Goal: Task Accomplishment & Management: Manage account settings

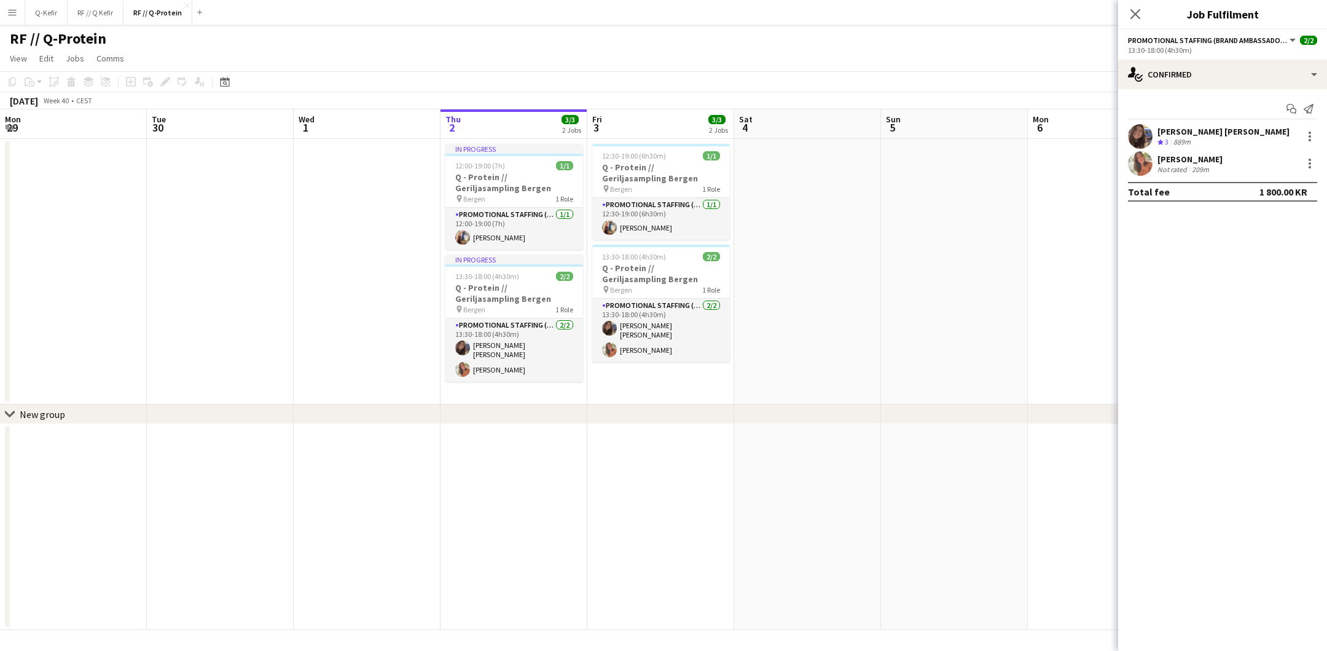
scroll to position [0, 292]
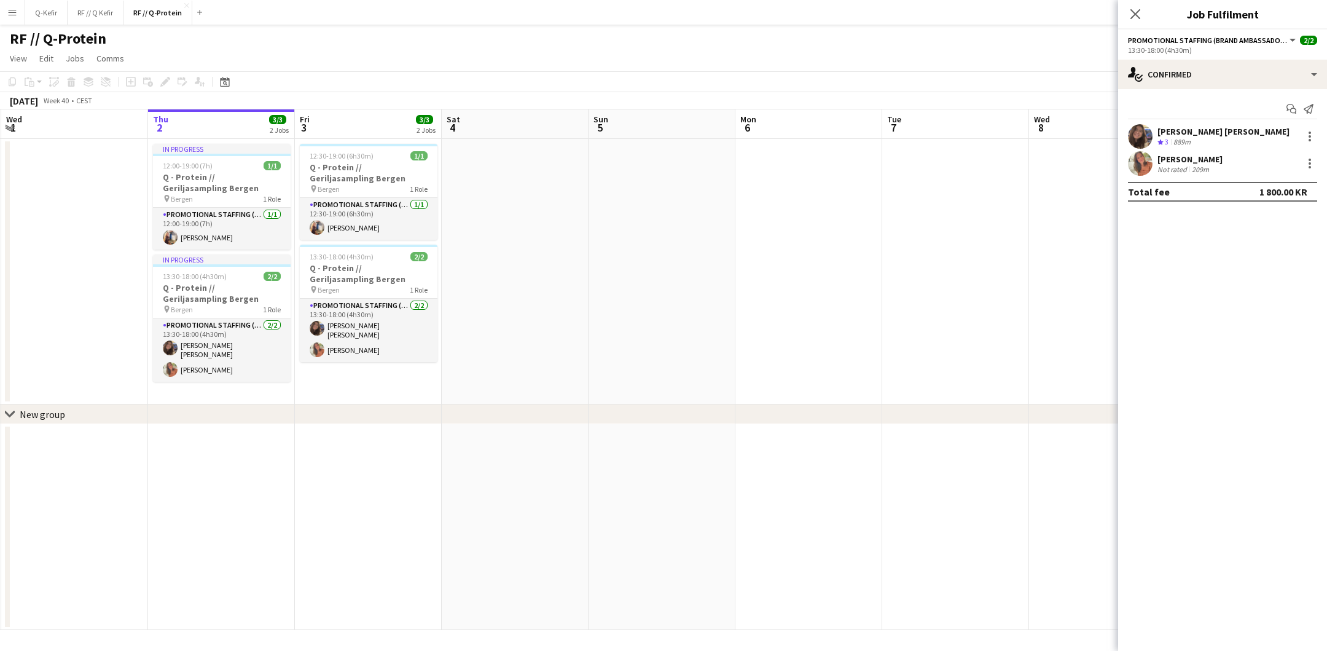
click at [511, 285] on app-date-cell at bounding box center [515, 271] width 147 height 265
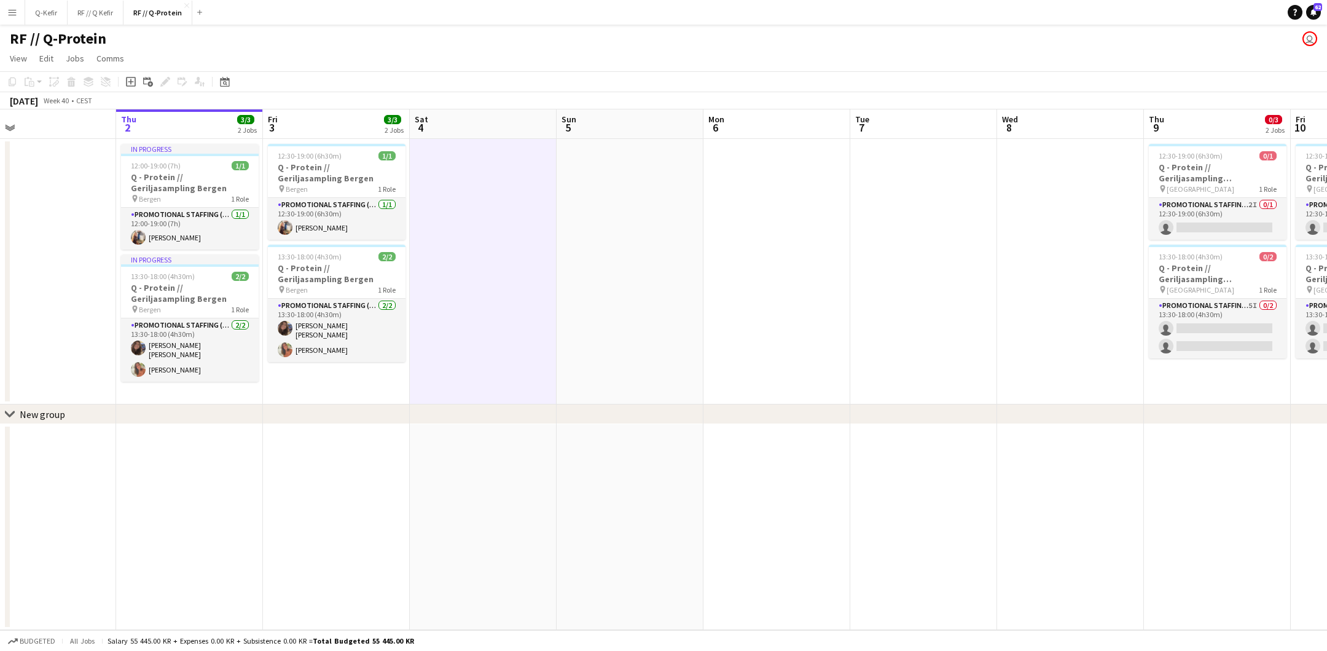
scroll to position [0, 369]
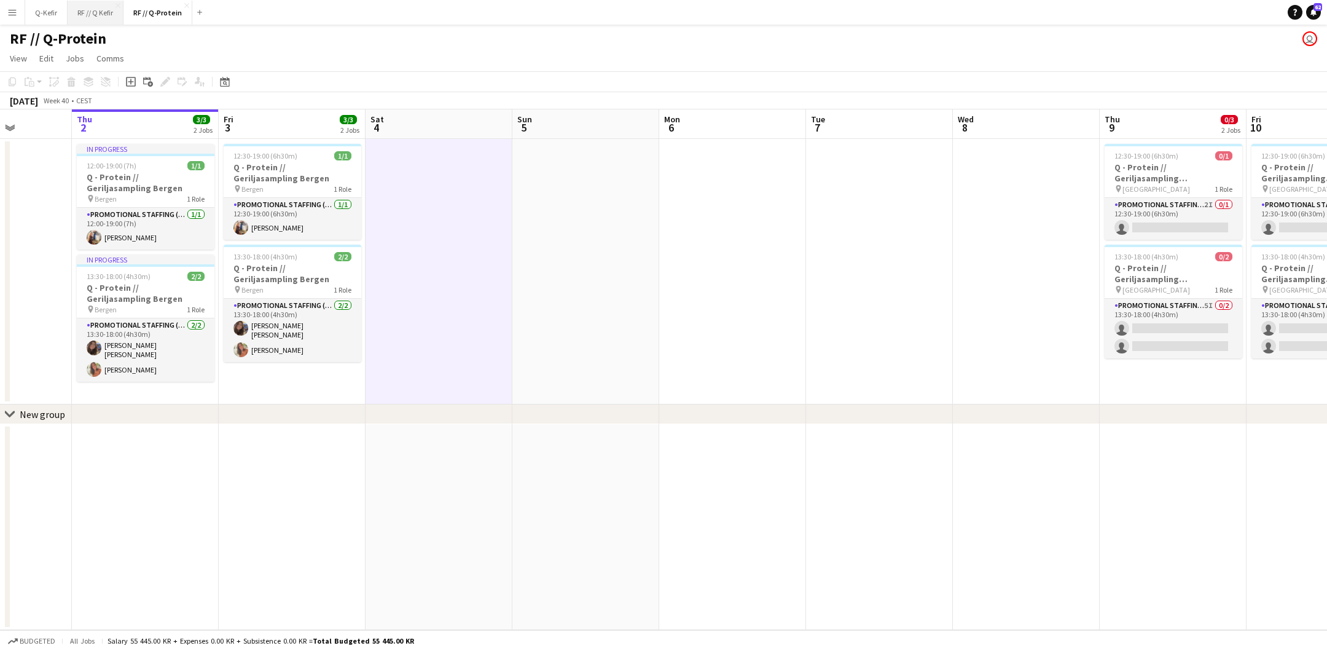
click at [96, 18] on button "RF // Q Kefir Close" at bounding box center [96, 13] width 56 height 24
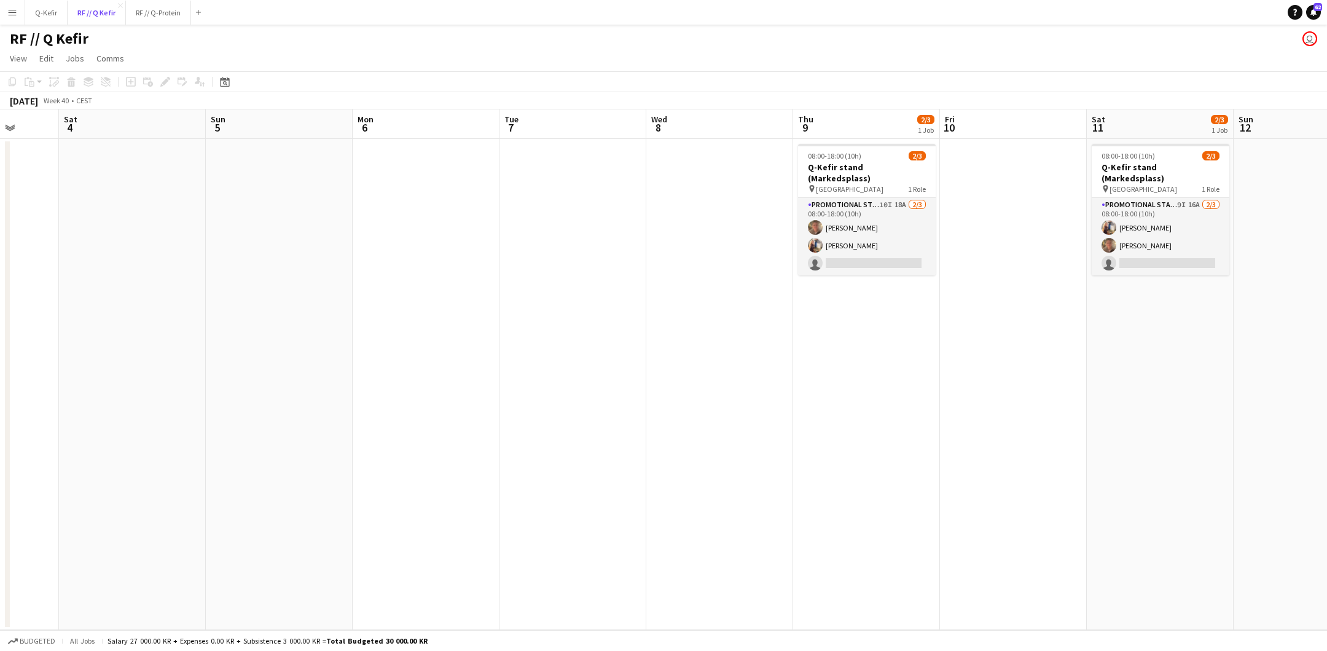
scroll to position [0, 476]
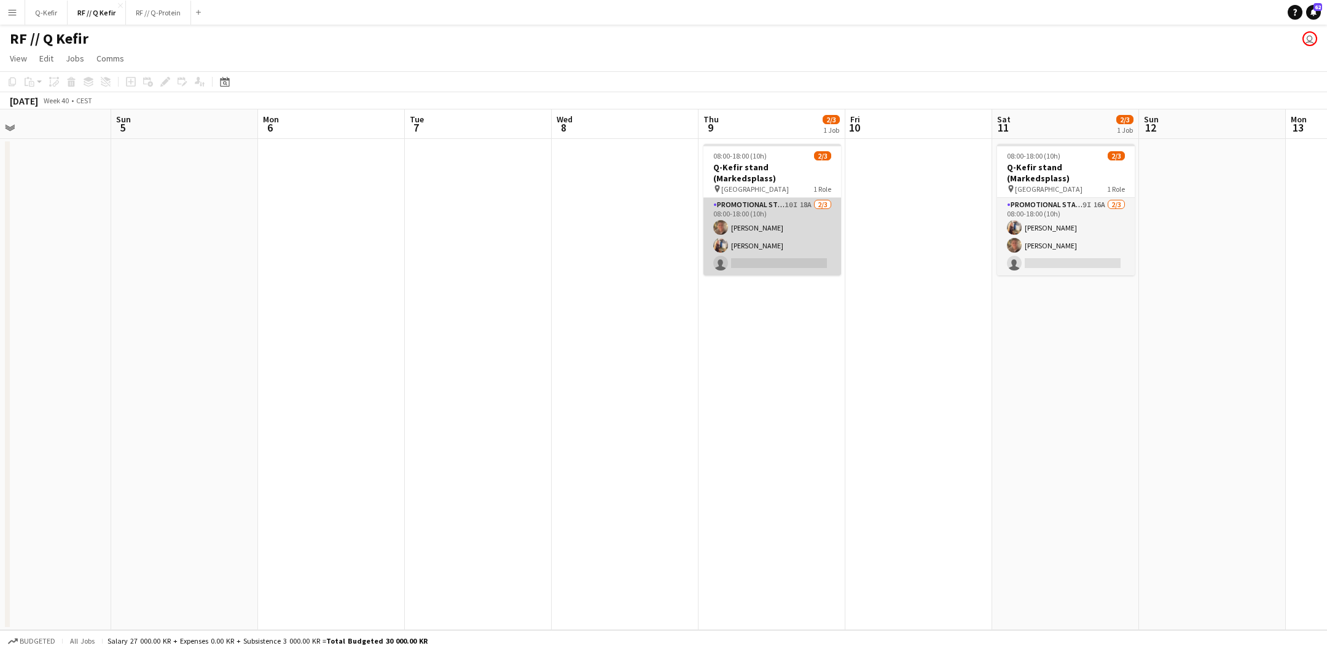
click at [754, 215] on app-card-role "Promotional Staffing (Brand Ambassadors) 10I 18A [DATE] 08:00-18:00 (10h) [PERS…" at bounding box center [773, 236] width 138 height 77
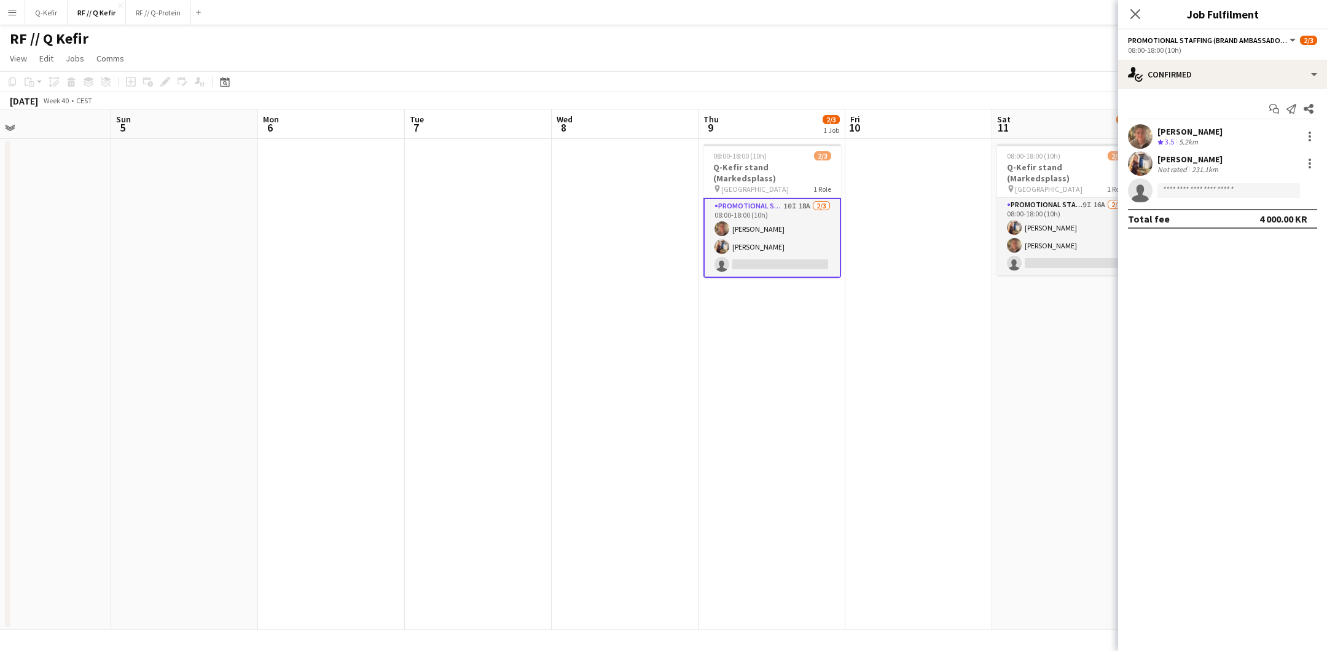
click at [727, 394] on app-date-cell "08:00-18:00 (10h) 2/3 Q-Kefir stand (Markedsplass) pin Oslo 1 Role Promotional …" at bounding box center [772, 384] width 147 height 491
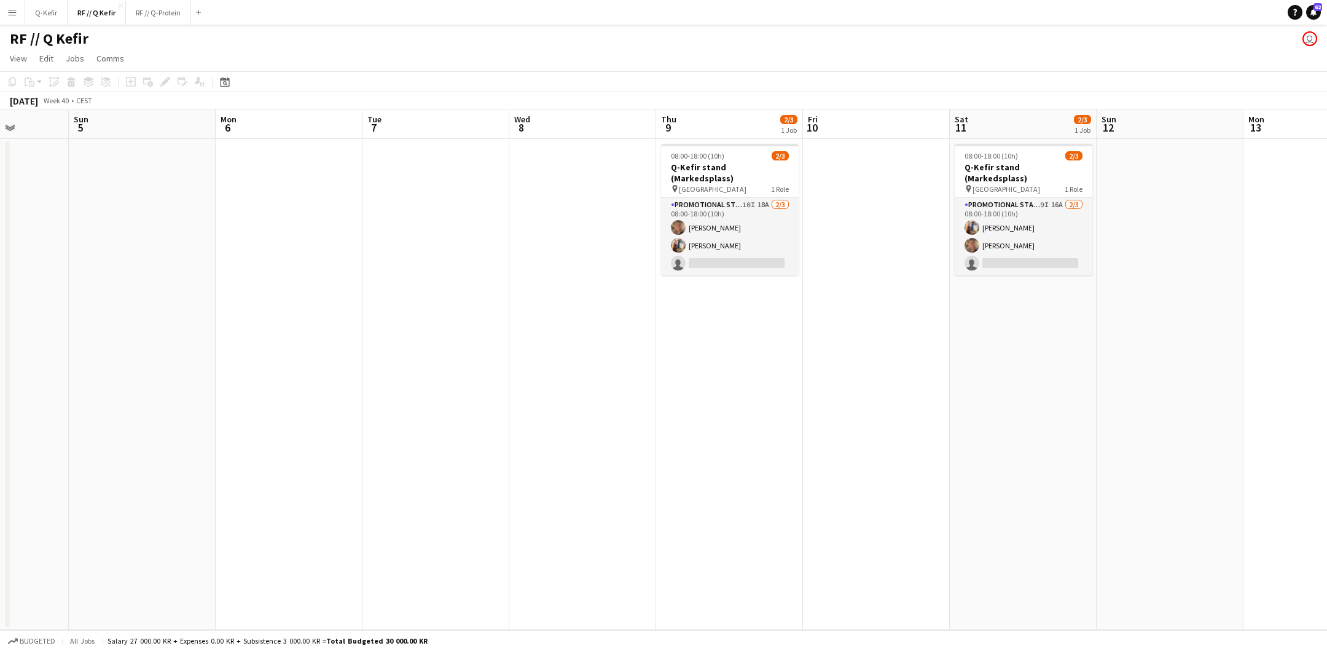
scroll to position [0, 566]
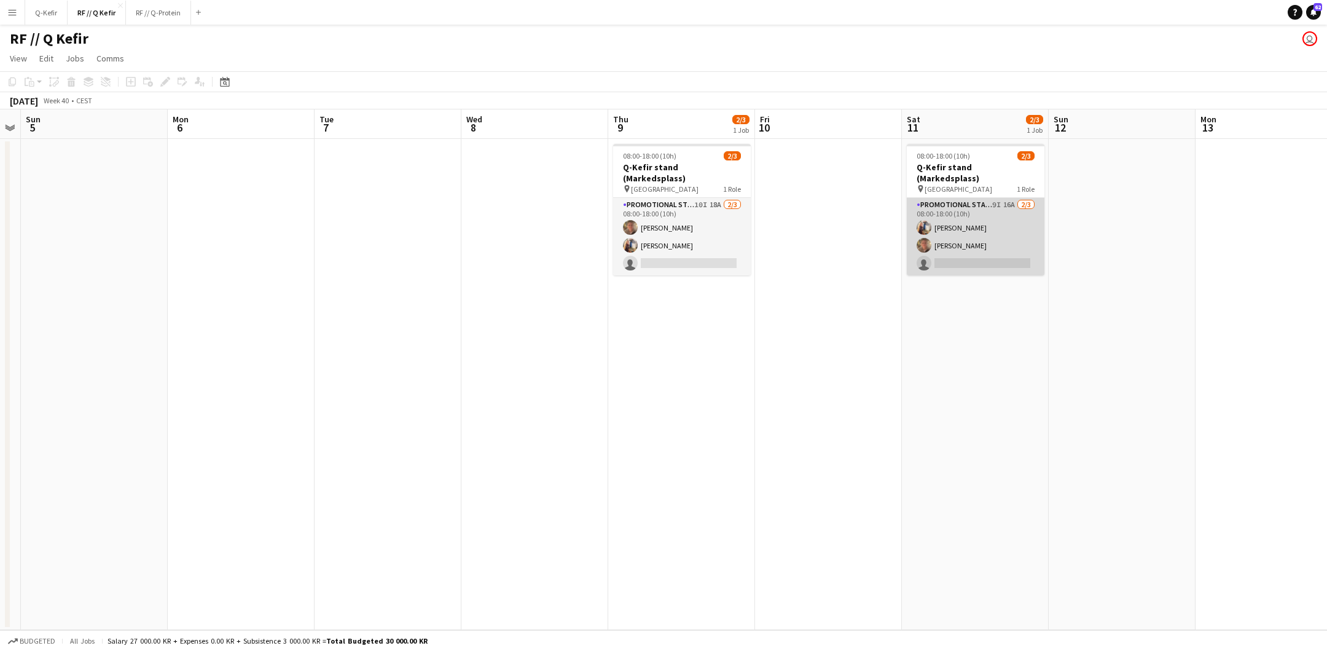
click at [965, 216] on app-card-role "Promotional Staffing (Brand Ambassadors) 9I 16A 2/3 08:00-18:00 (10h) Hermine W…" at bounding box center [976, 236] width 138 height 77
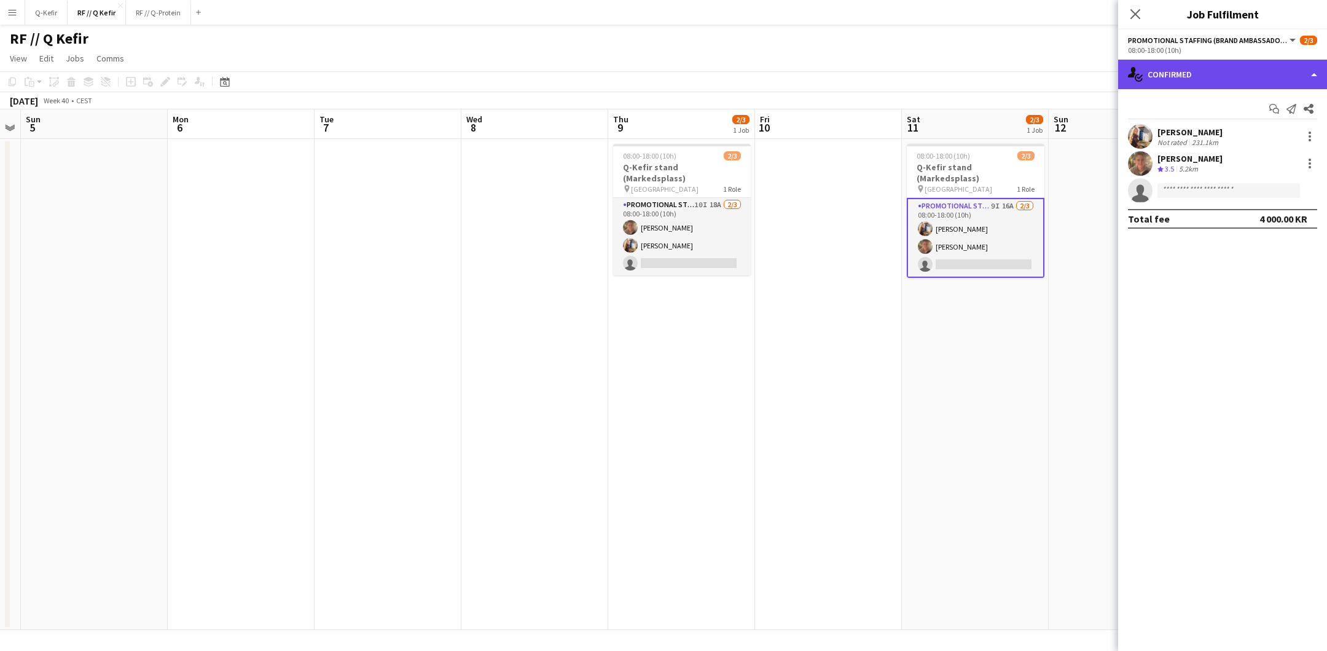
click at [1193, 73] on div "single-neutral-actions-check-2 Confirmed" at bounding box center [1222, 74] width 209 height 29
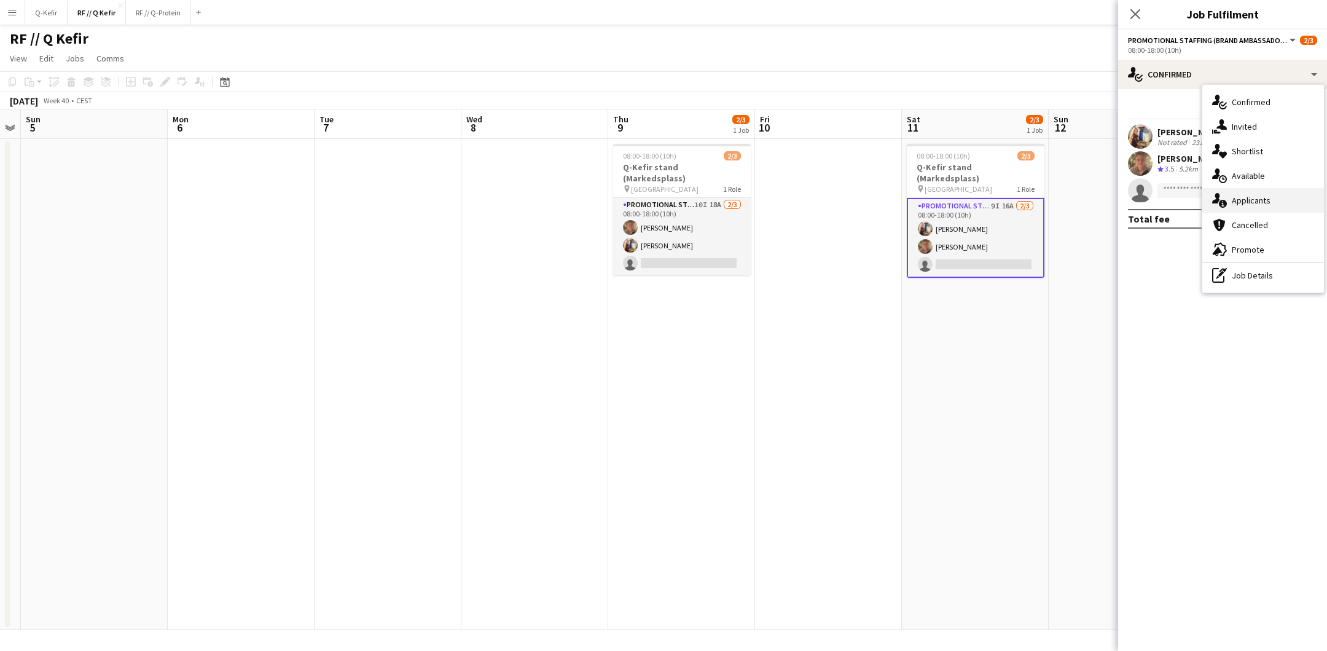
click at [1285, 209] on div "single-neutral-actions-information Applicants" at bounding box center [1263, 200] width 122 height 25
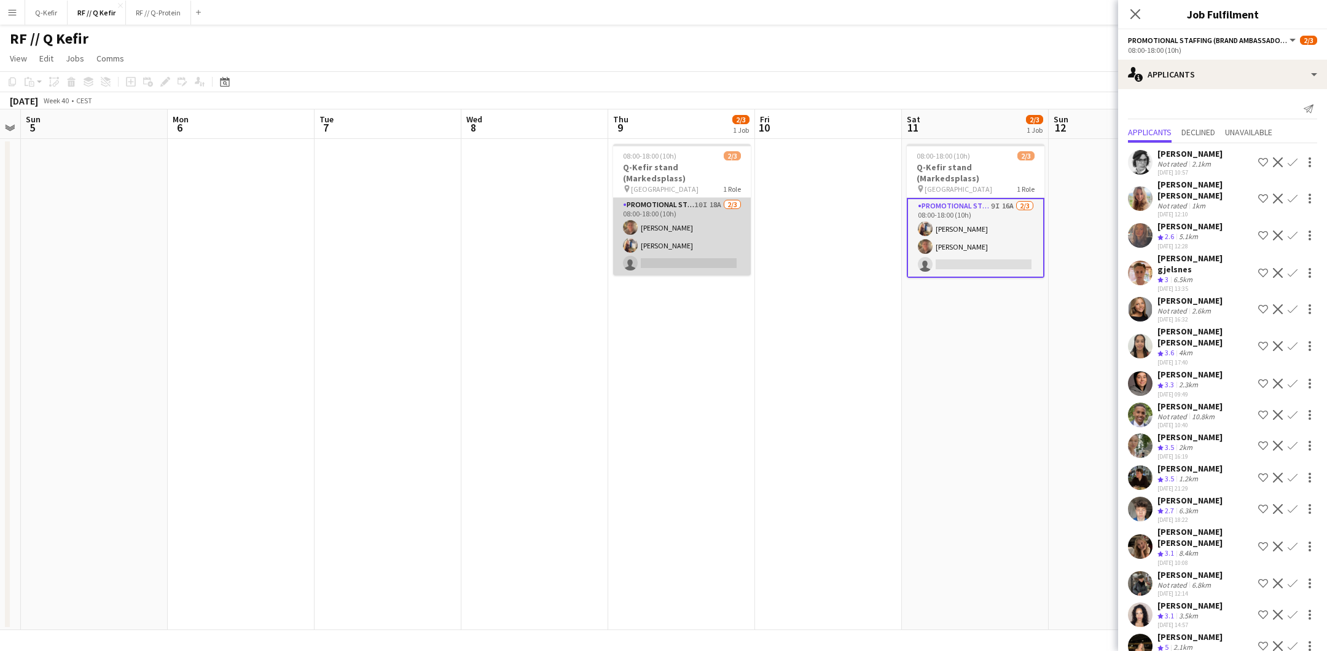
click at [718, 253] on app-card-role "Promotional Staffing (Brand Ambassadors) 10I 18A [DATE] 08:00-18:00 (10h) [PERS…" at bounding box center [682, 236] width 138 height 77
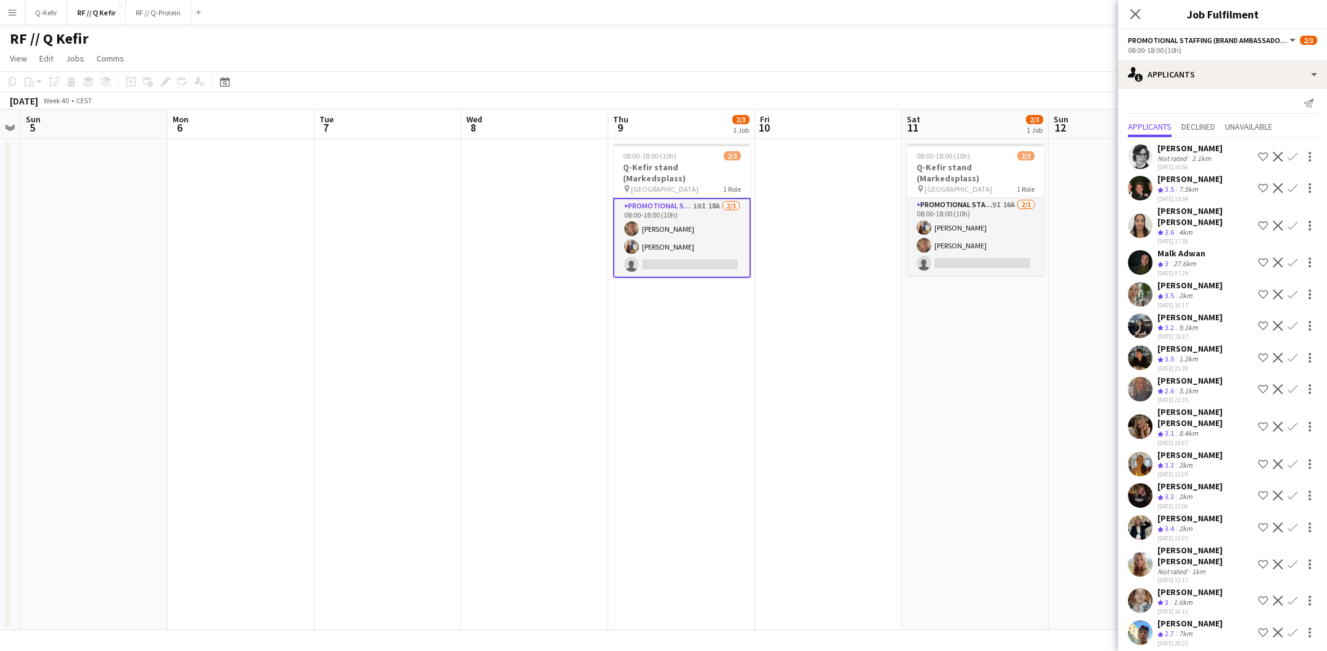
scroll to position [0, 0]
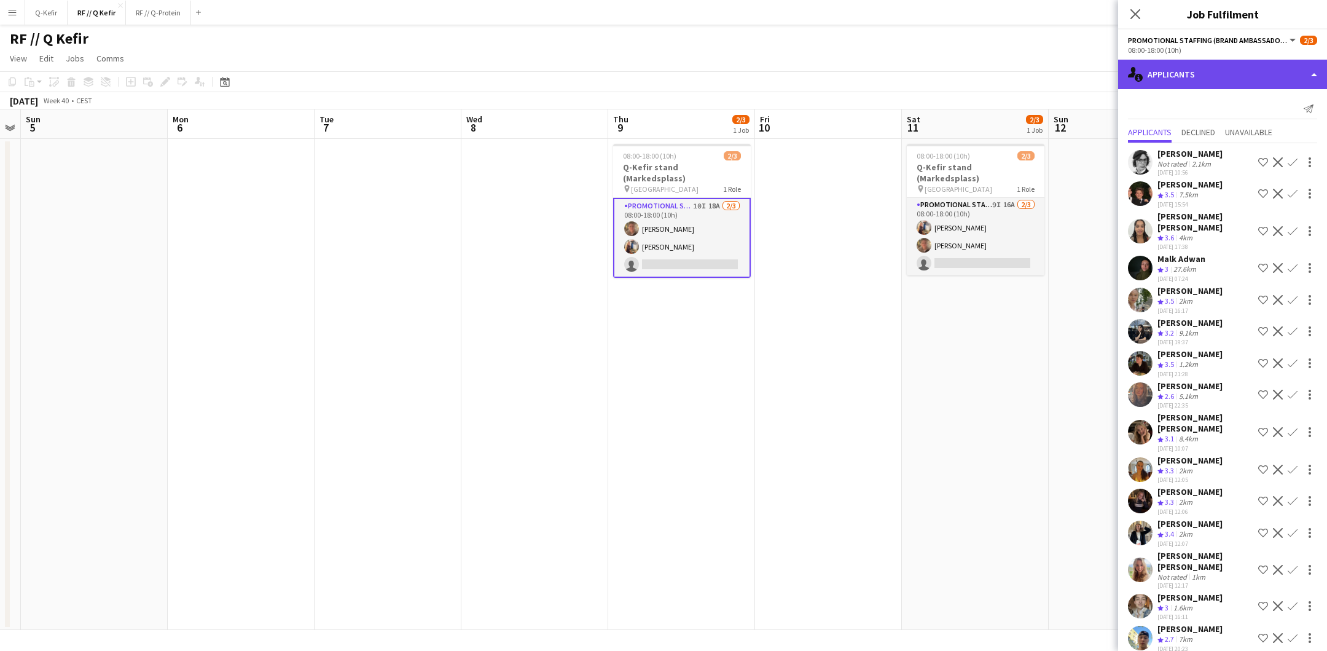
click at [1198, 82] on div "single-neutral-actions-information Applicants" at bounding box center [1222, 74] width 209 height 29
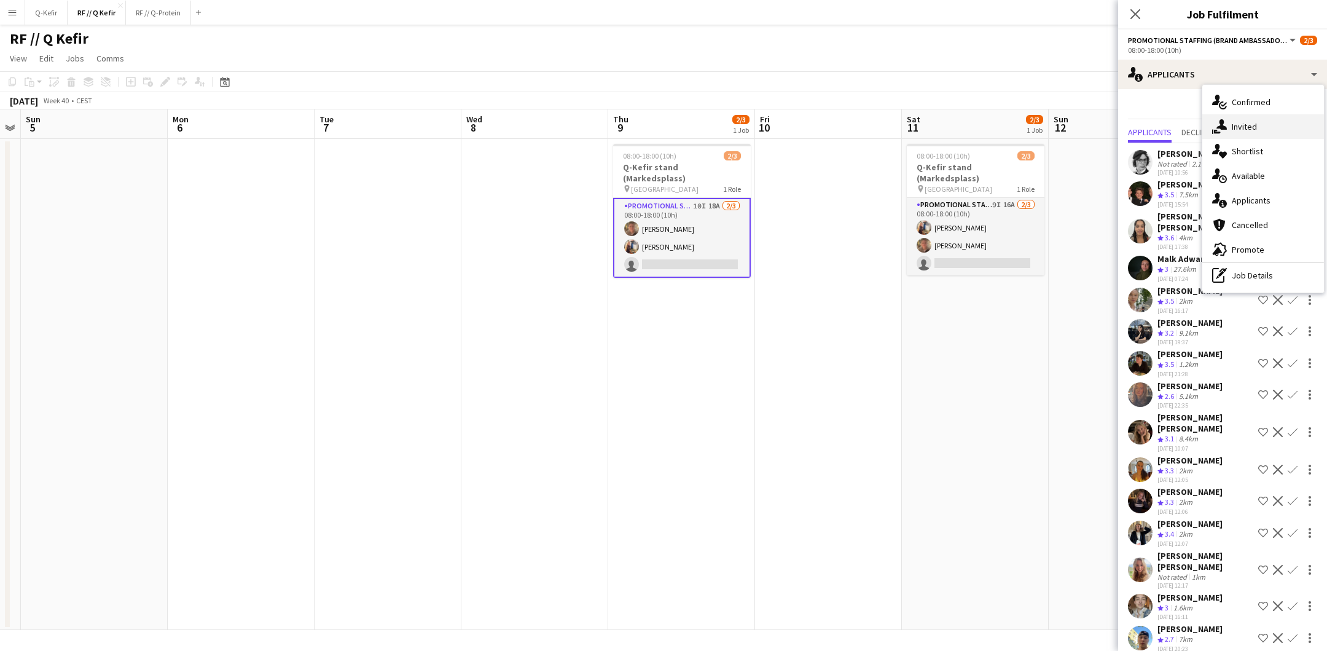
click at [1226, 125] on icon "single-neutral-actions-share-1" at bounding box center [1219, 126] width 15 height 15
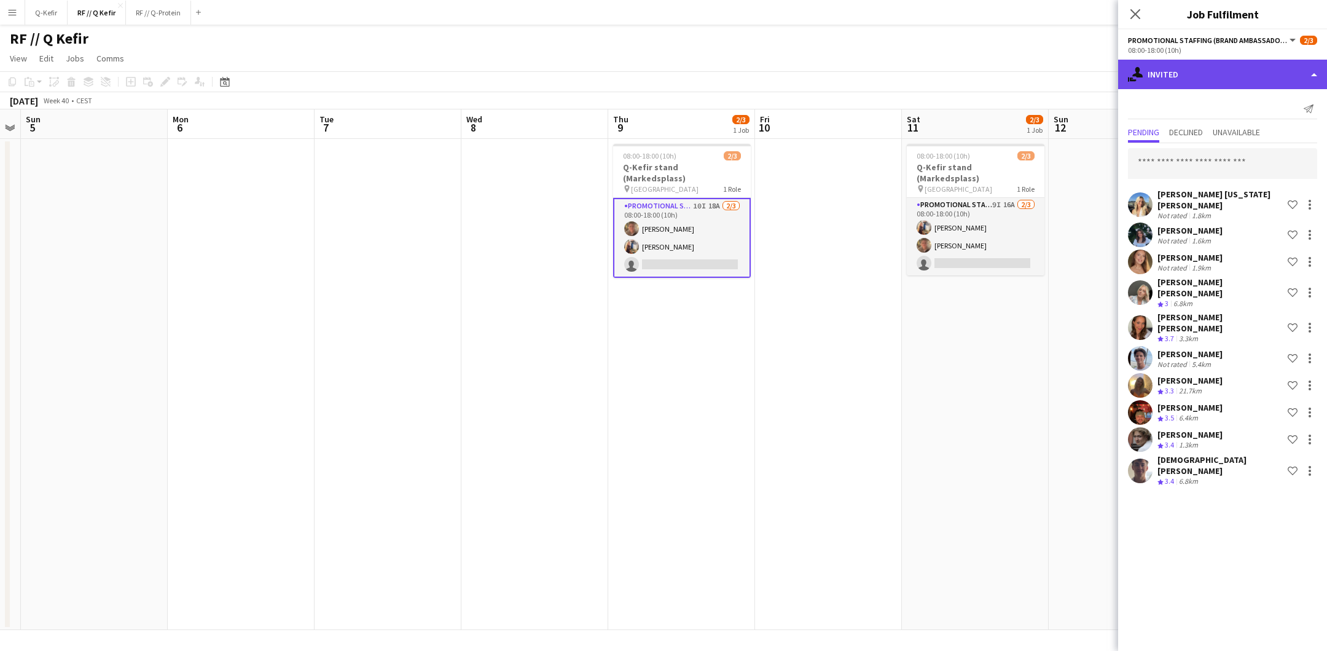
click at [1197, 74] on div "single-neutral-actions-share-1 Invited" at bounding box center [1222, 74] width 209 height 29
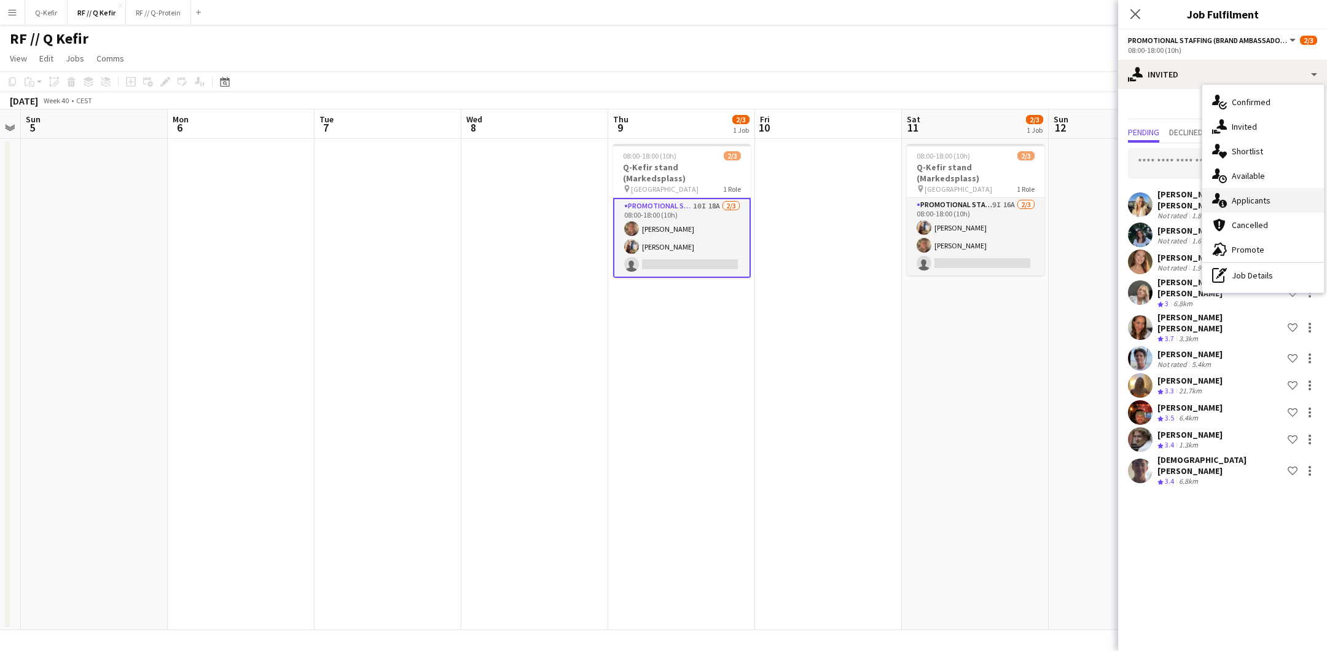
click at [1233, 204] on span "Applicants" at bounding box center [1251, 200] width 39 height 11
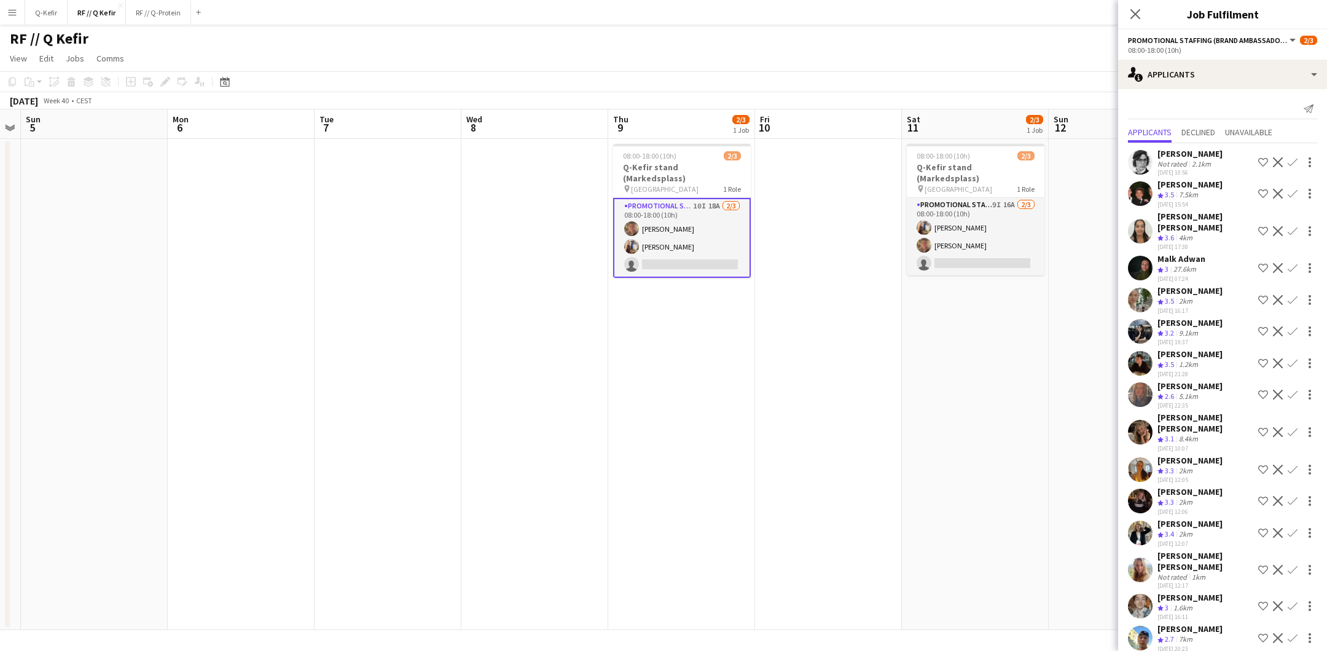
click at [1295, 528] on app-icon "Confirm" at bounding box center [1293, 533] width 10 height 10
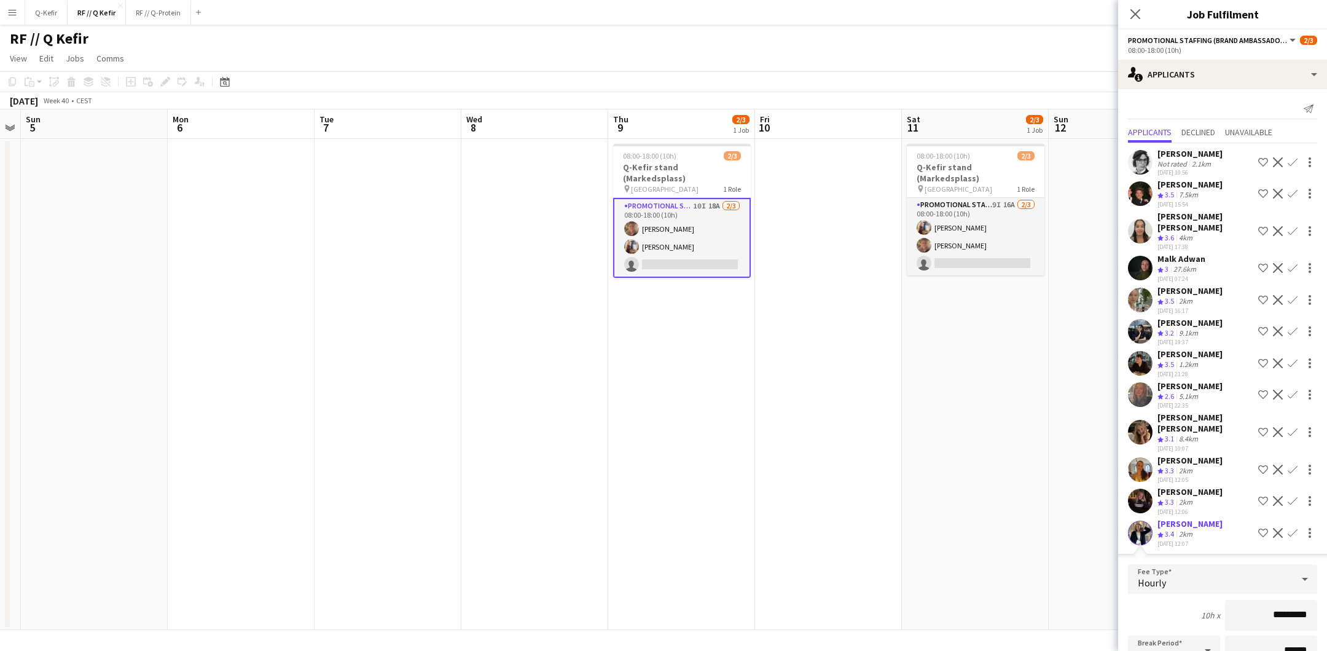
click at [1145, 600] on div "10h x *********" at bounding box center [1222, 615] width 189 height 31
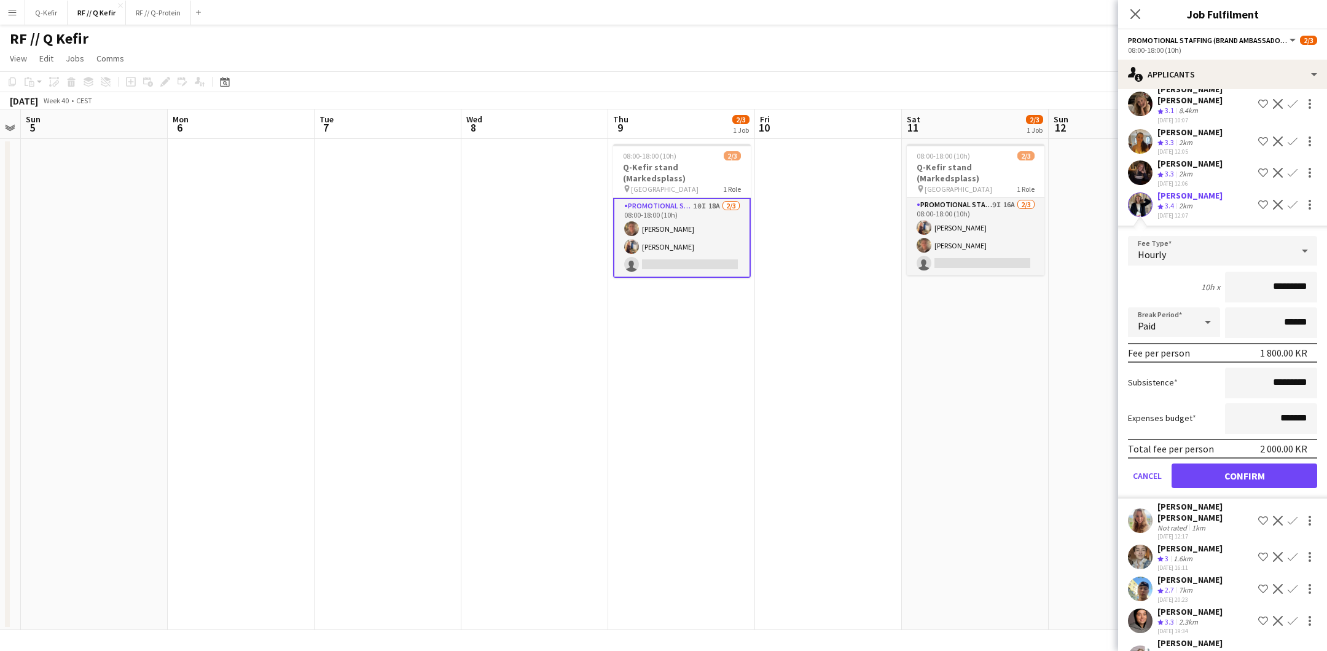
scroll to position [352, 0]
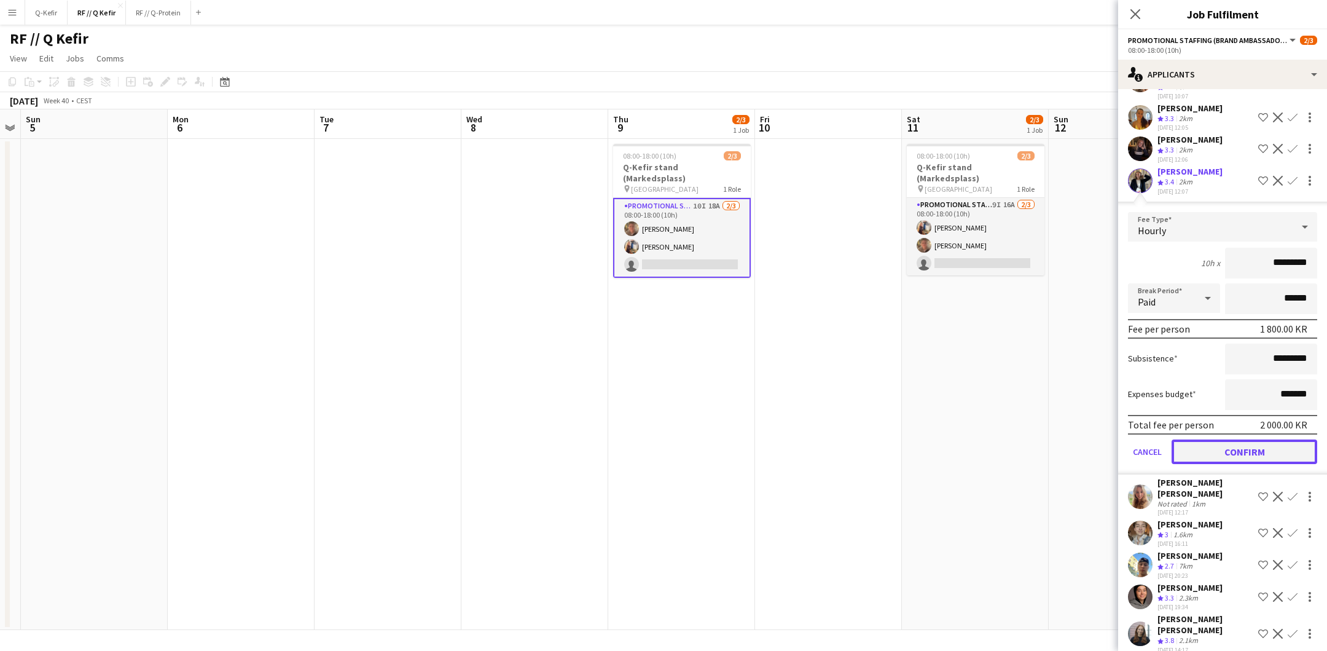
click at [1250, 439] on button "Confirm" at bounding box center [1245, 451] width 146 height 25
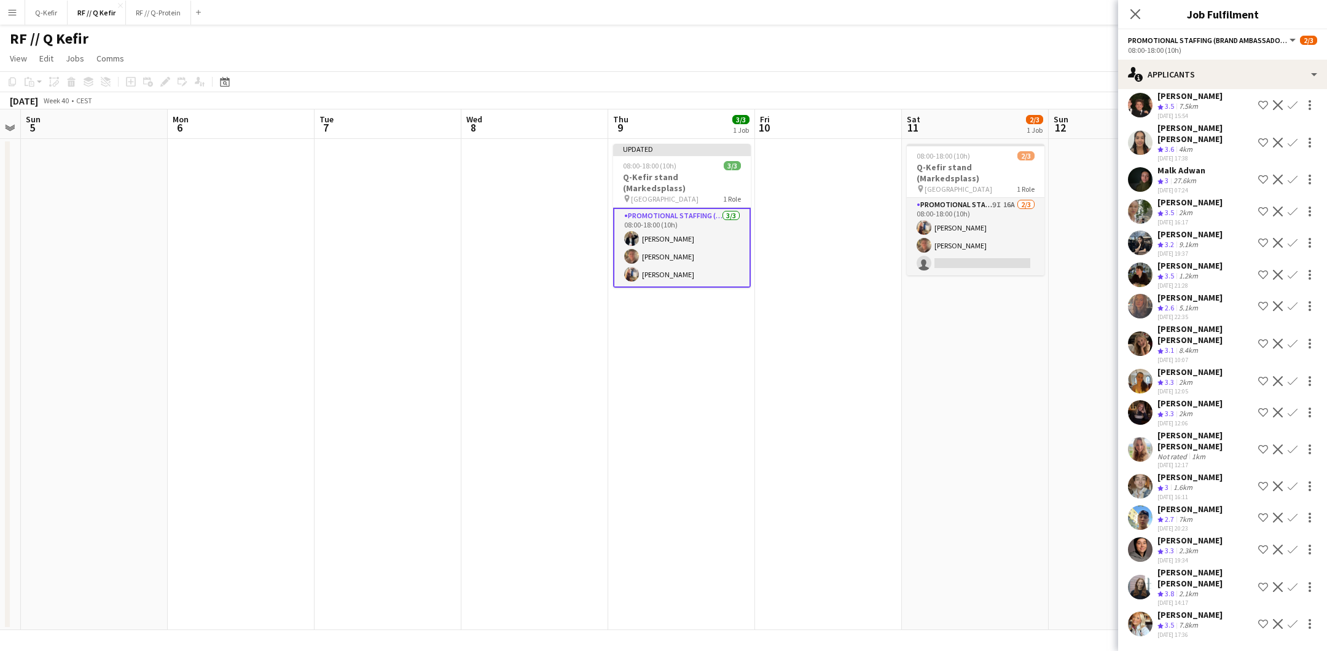
scroll to position [44, 0]
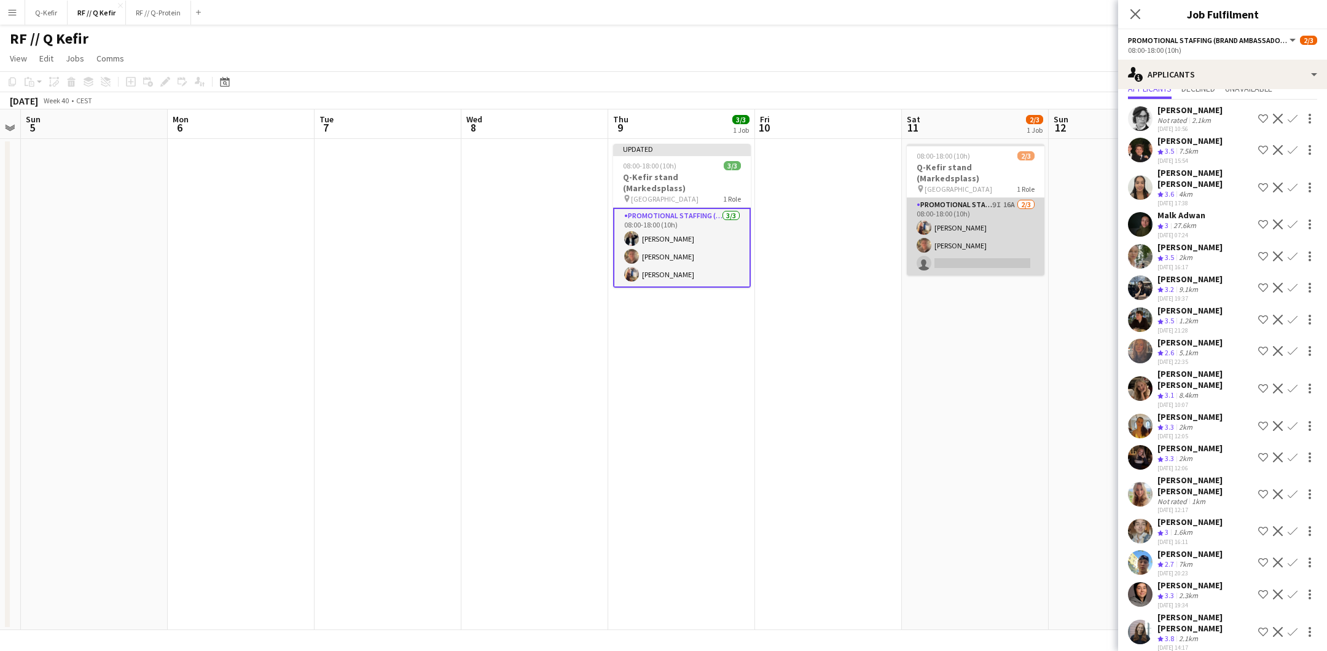
click at [962, 235] on app-card-role "Promotional Staffing (Brand Ambassadors) 9I 16A 2/3 08:00-18:00 (10h) Hermine W…" at bounding box center [976, 236] width 138 height 77
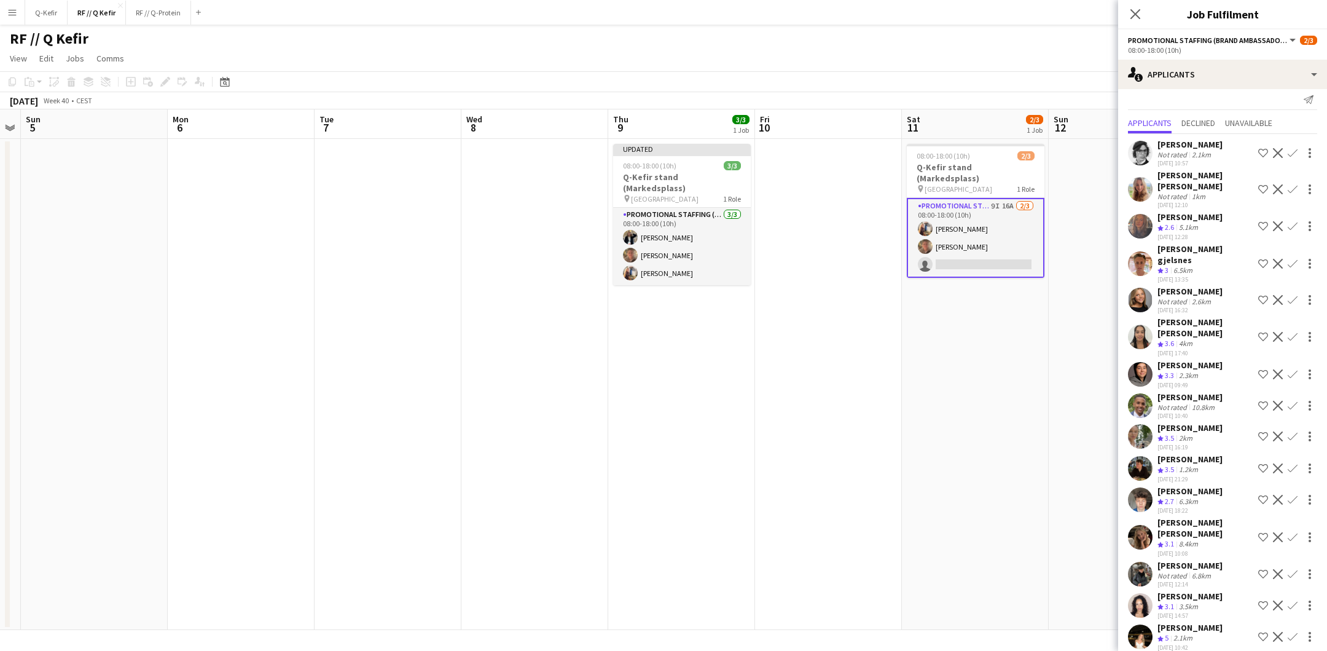
scroll to position [0, 0]
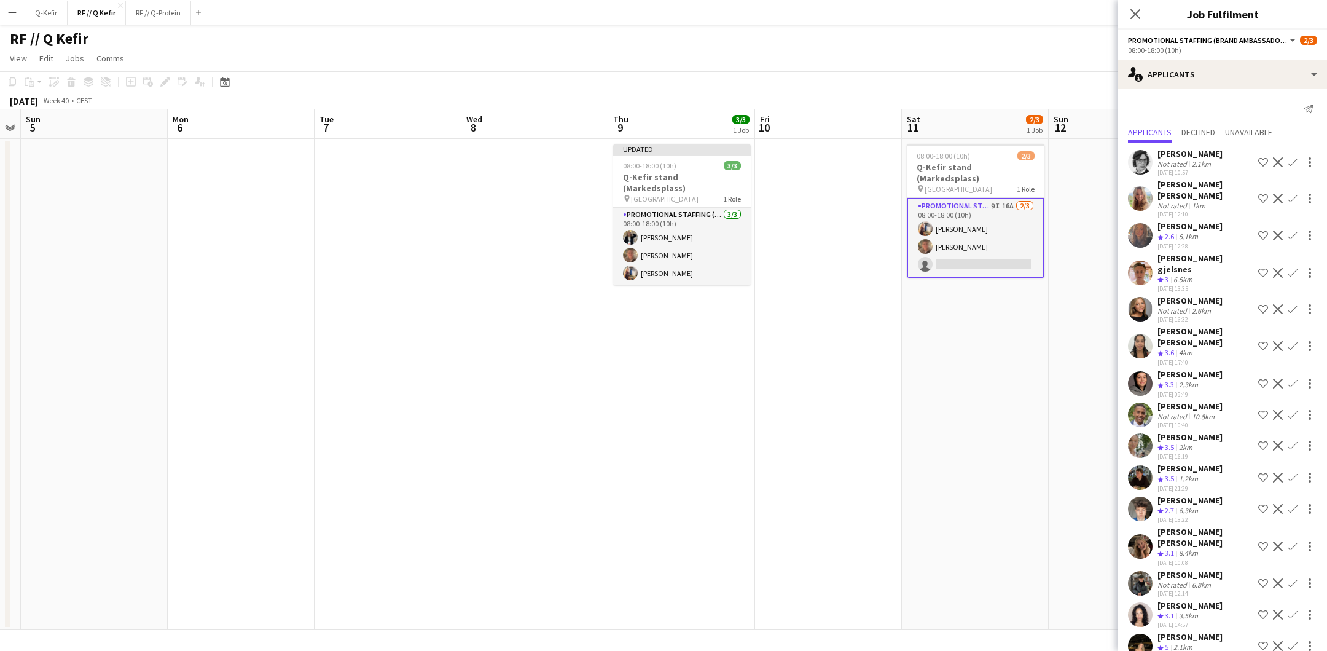
click at [1138, 633] on app-user-avatar at bounding box center [1140, 645] width 25 height 25
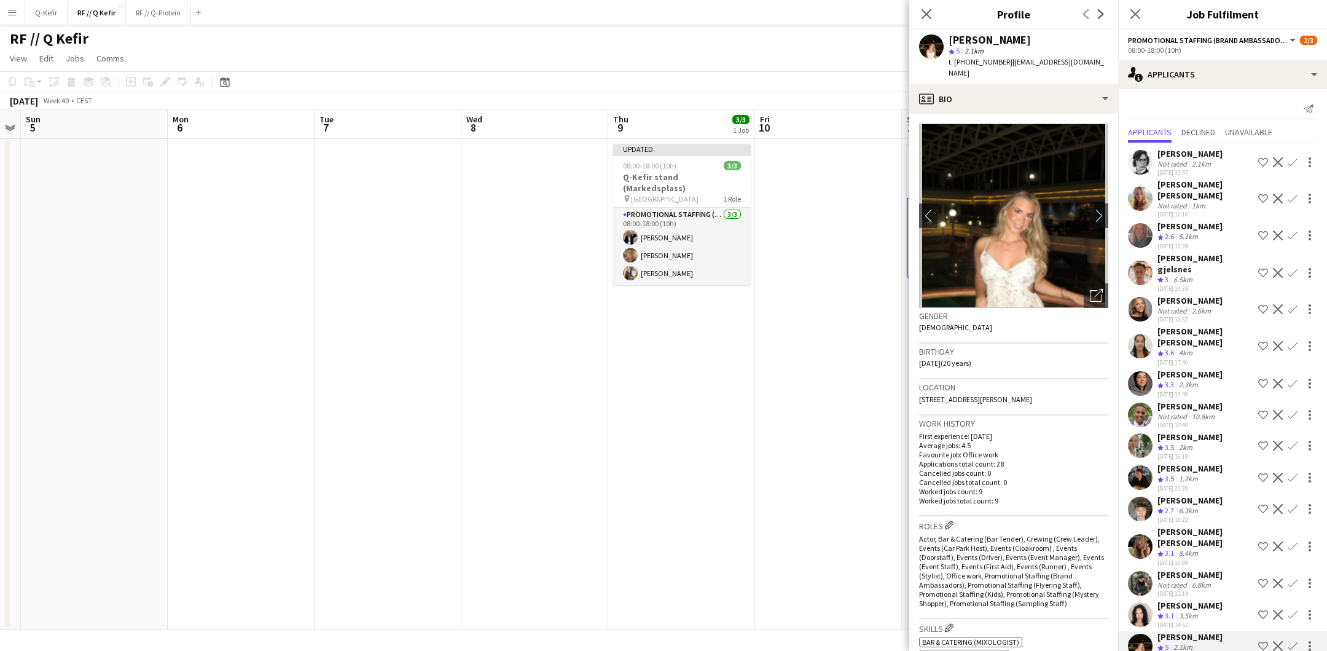
click at [1138, 633] on app-user-avatar at bounding box center [1140, 645] width 25 height 25
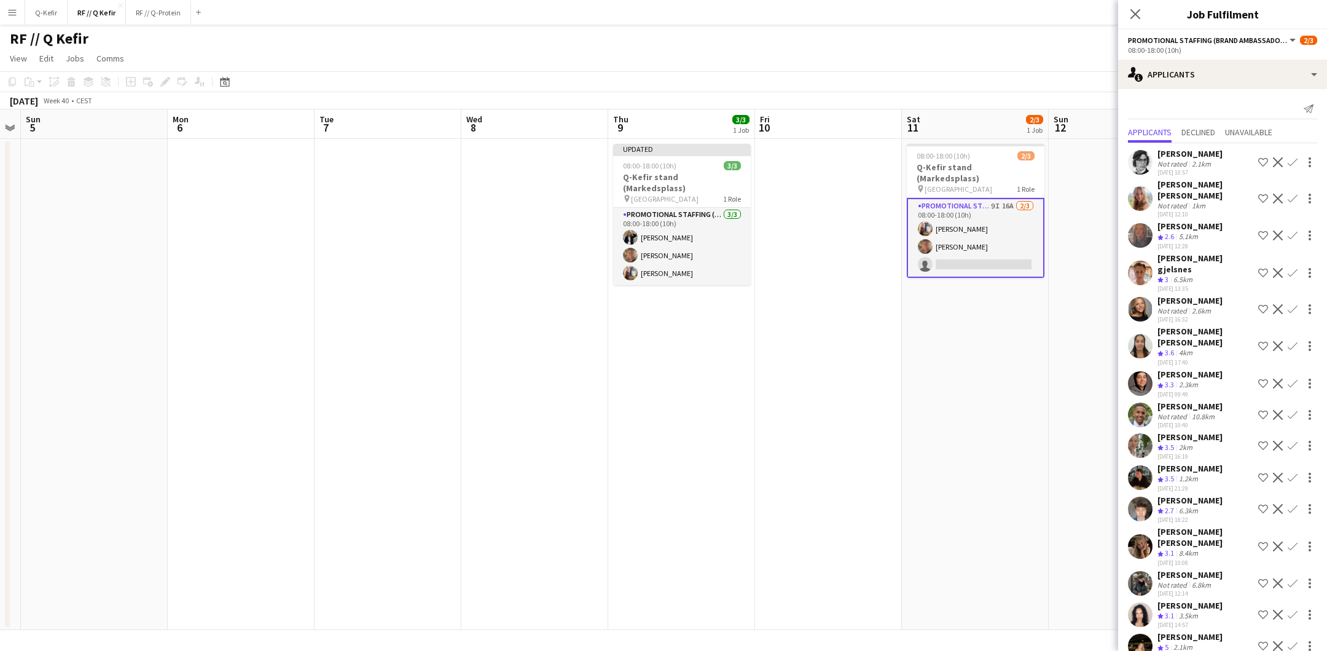
click at [1143, 189] on app-user-avatar at bounding box center [1140, 198] width 25 height 25
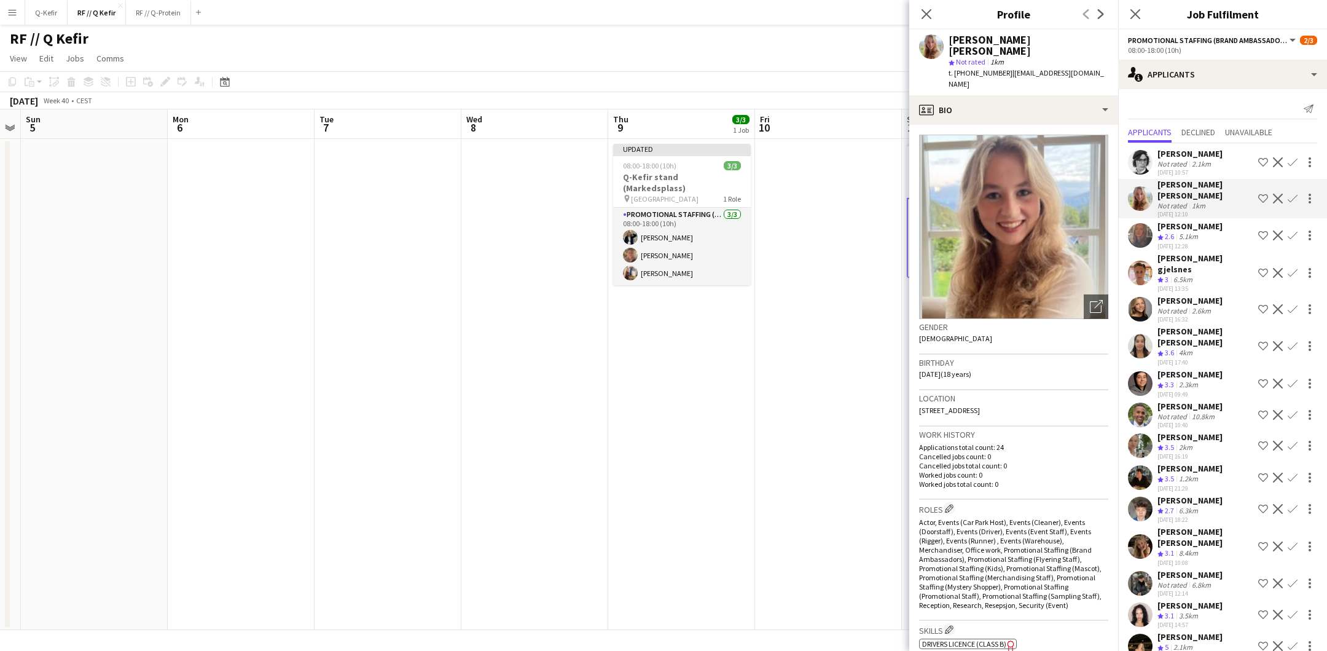
click at [1140, 297] on app-user-avatar at bounding box center [1140, 309] width 25 height 25
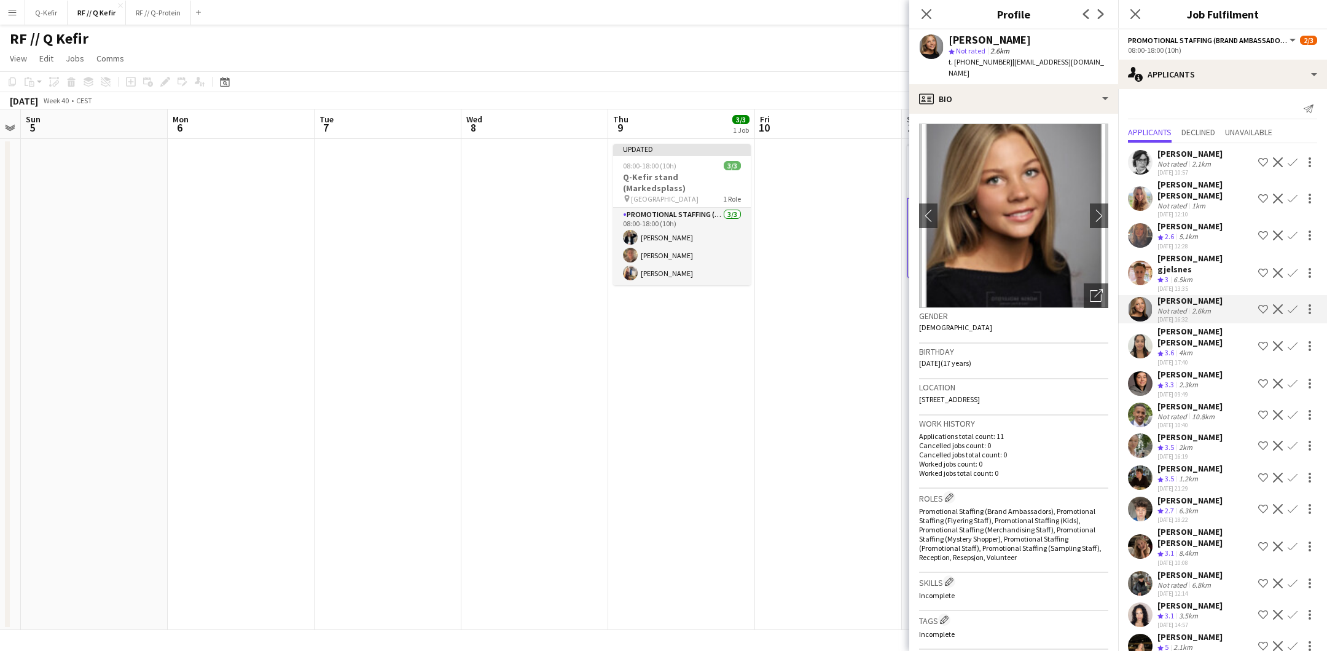
click at [1147, 334] on app-user-avatar at bounding box center [1140, 346] width 25 height 25
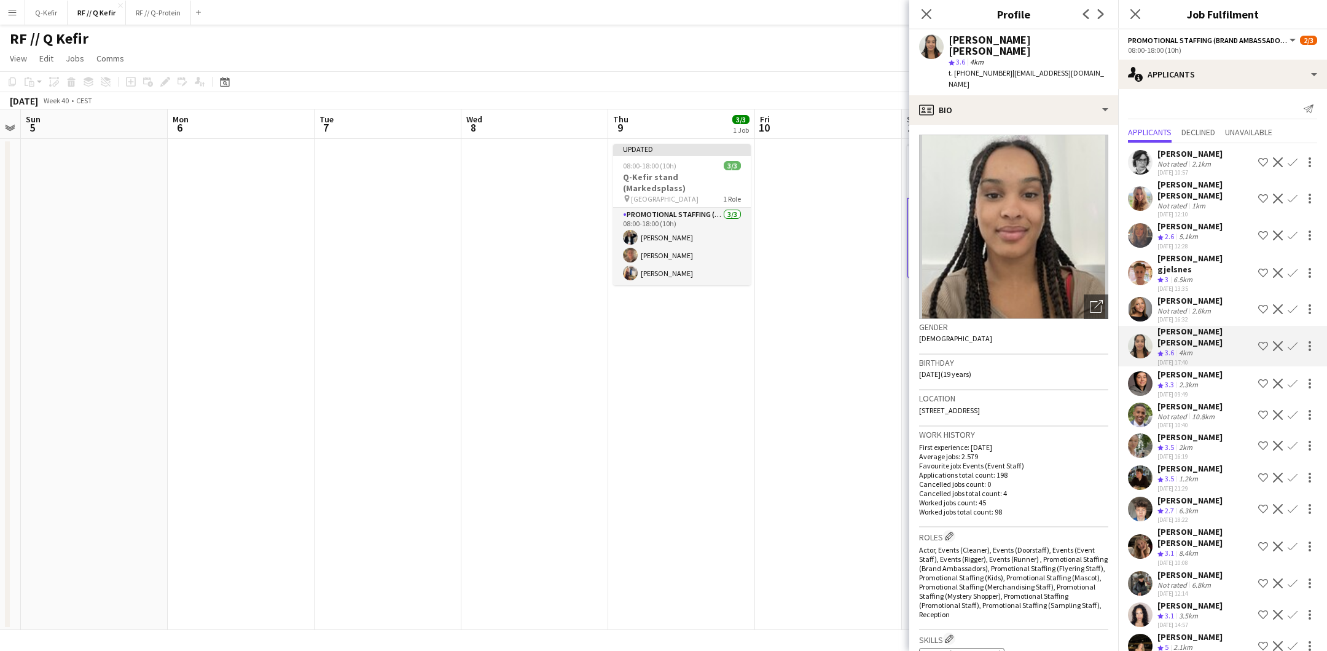
click at [1147, 371] on app-user-avatar at bounding box center [1140, 383] width 25 height 25
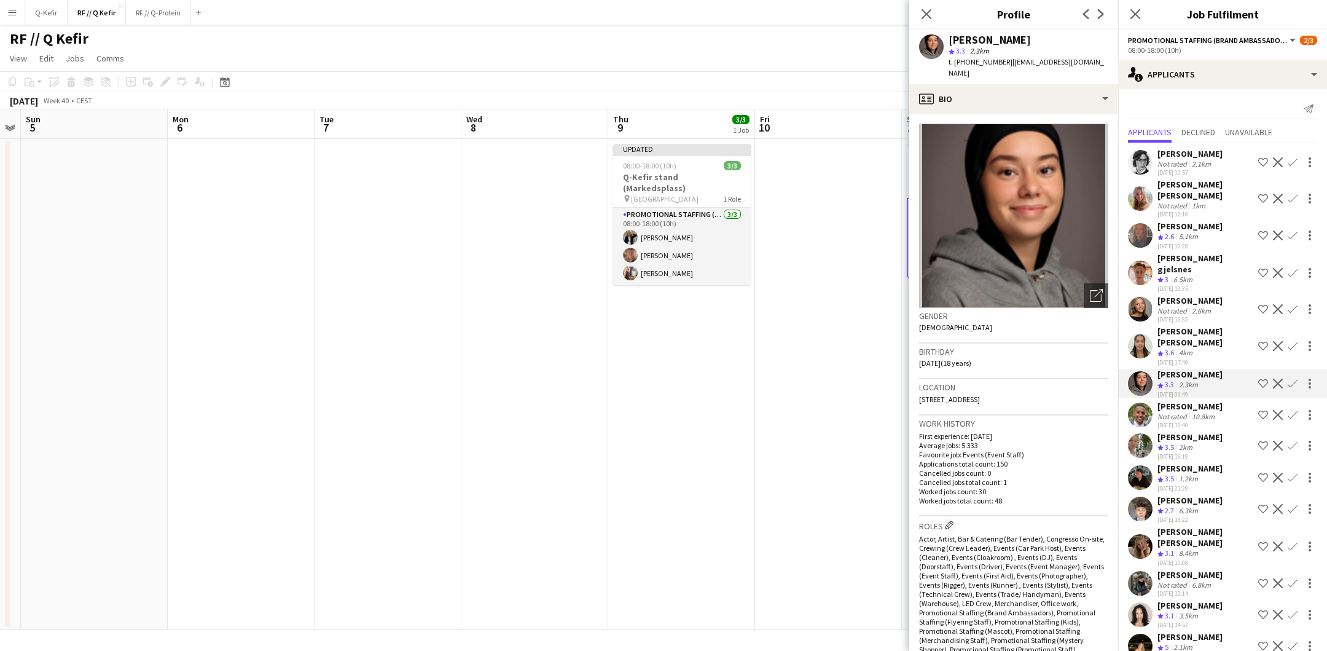
click at [1142, 433] on app-user-avatar at bounding box center [1140, 445] width 25 height 25
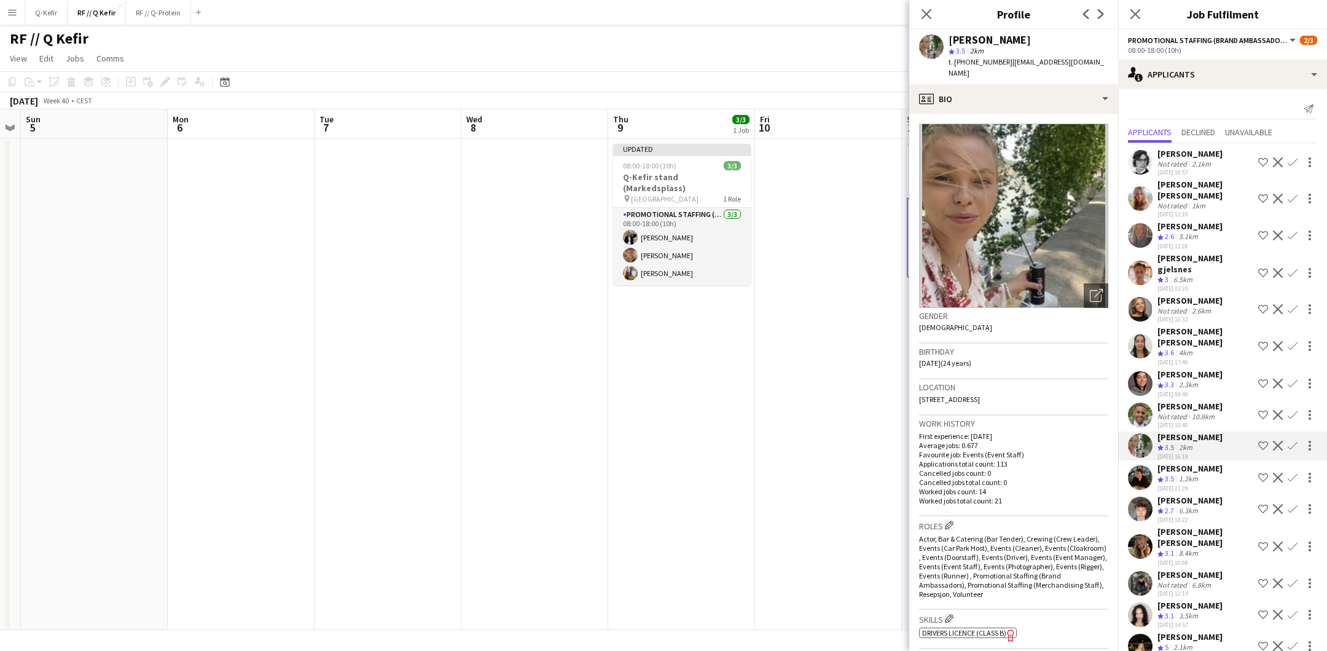
click at [1141, 465] on app-user-avatar at bounding box center [1140, 477] width 25 height 25
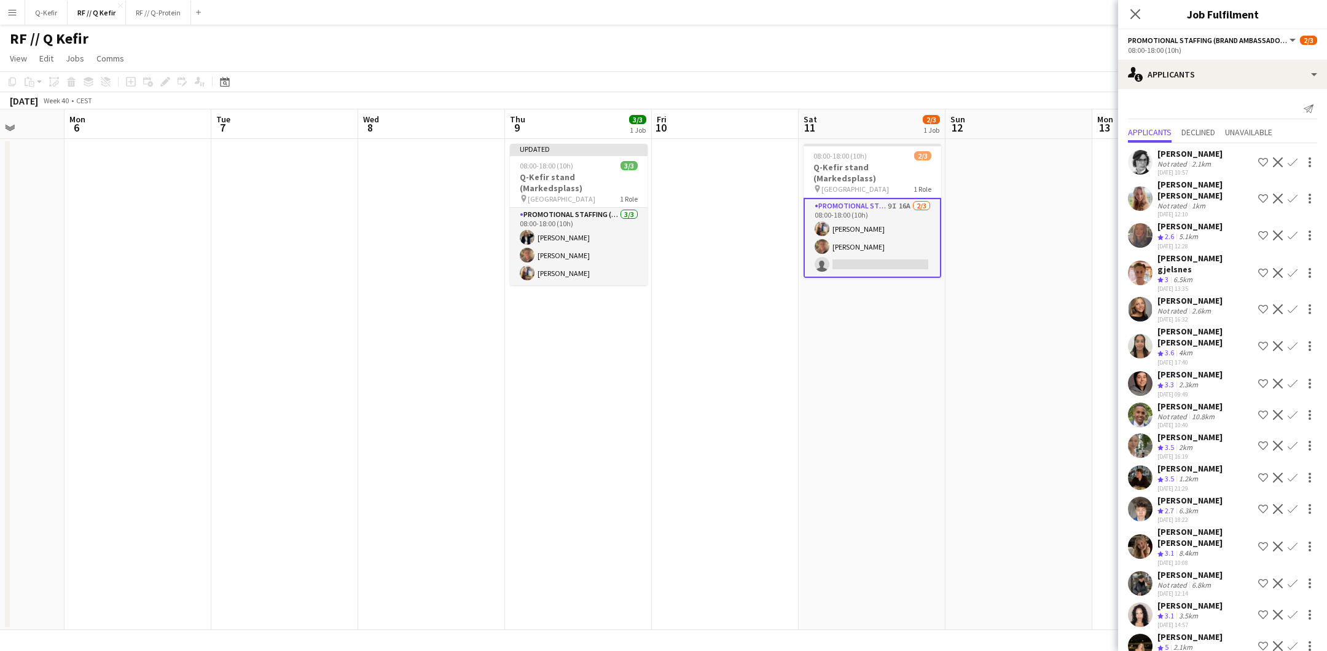
scroll to position [0, 378]
click at [1140, 571] on app-user-avatar at bounding box center [1140, 583] width 25 height 25
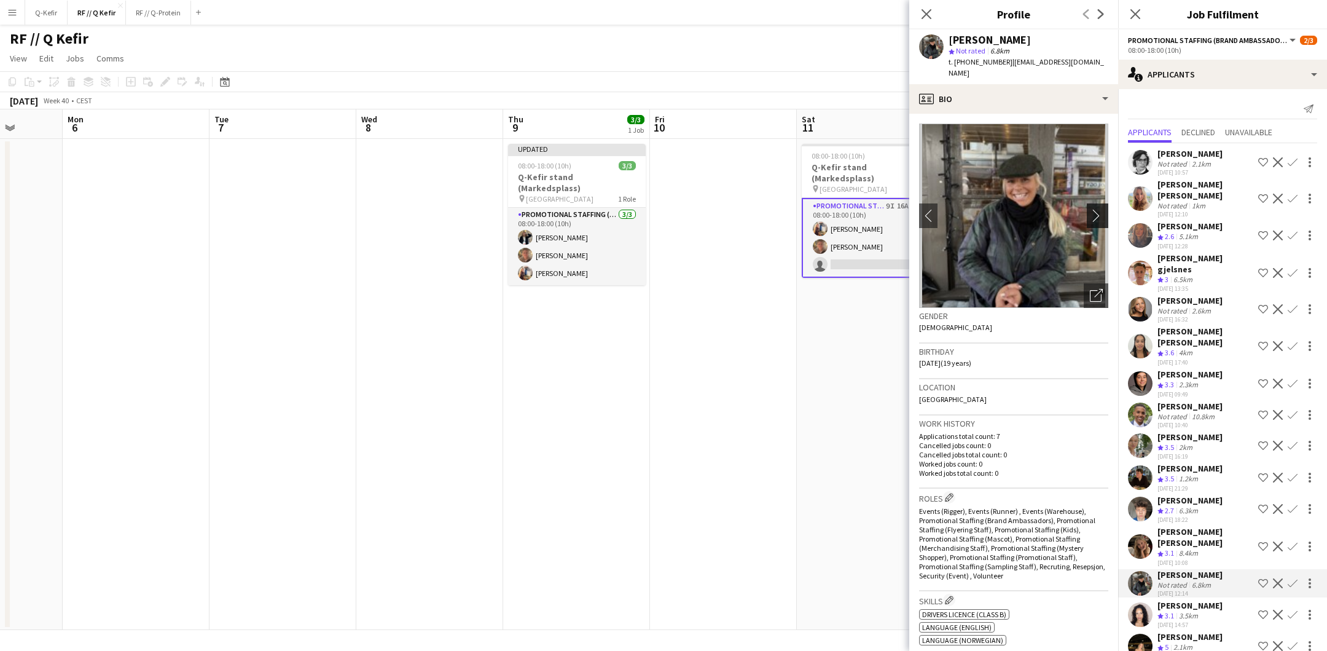
click at [1100, 209] on app-icon "chevron-right" at bounding box center [1099, 215] width 19 height 13
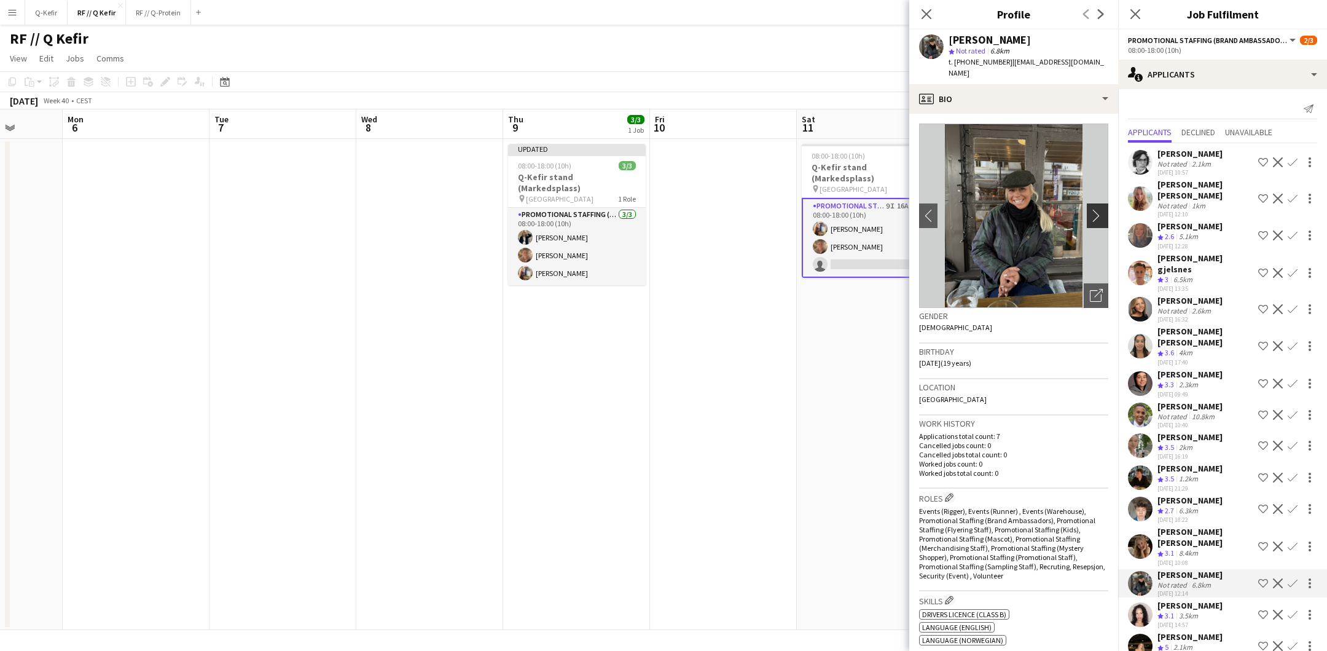
click at [1096, 209] on app-icon "chevron-right" at bounding box center [1099, 215] width 19 height 13
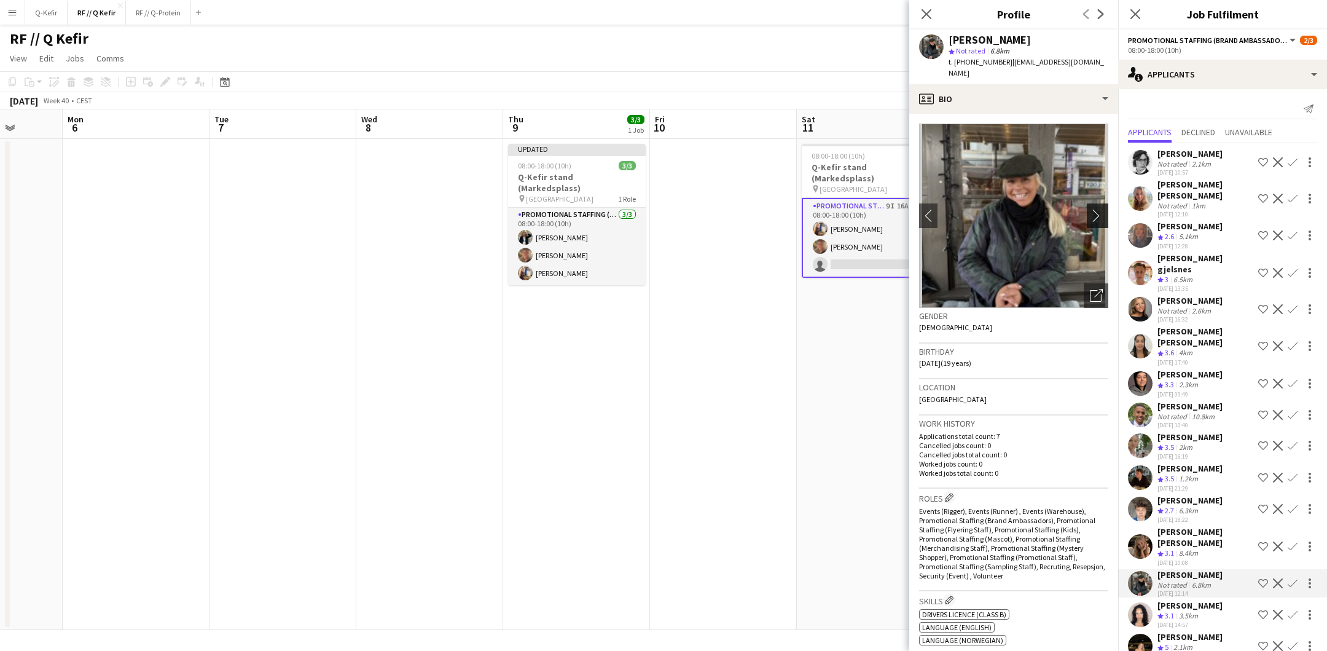
click at [1096, 209] on app-icon "chevron-right" at bounding box center [1099, 215] width 19 height 13
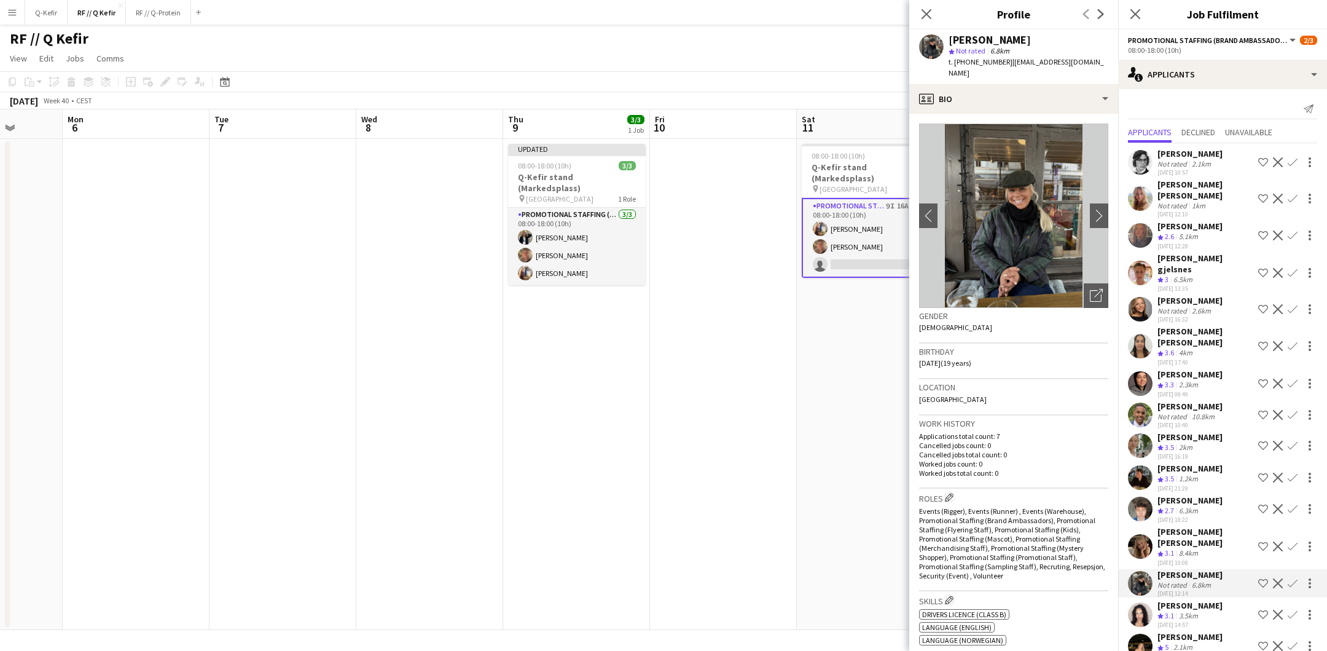
scroll to position [9, 0]
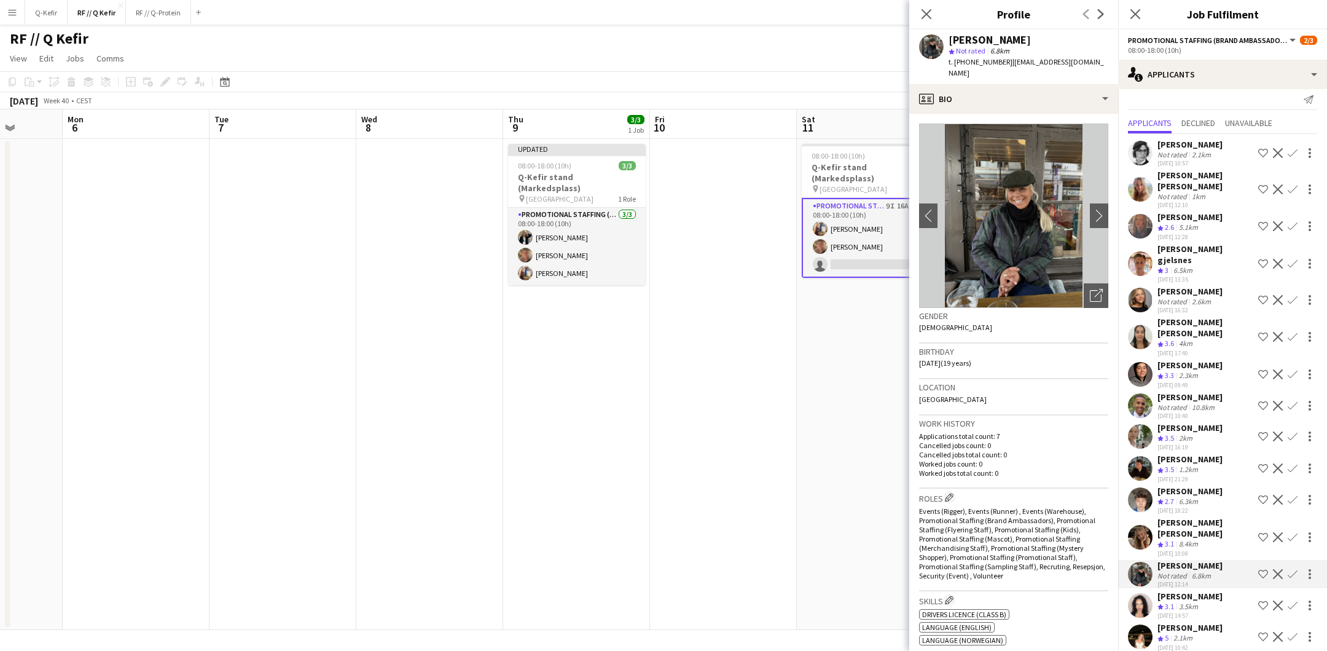
click at [1144, 624] on app-user-avatar at bounding box center [1140, 636] width 25 height 25
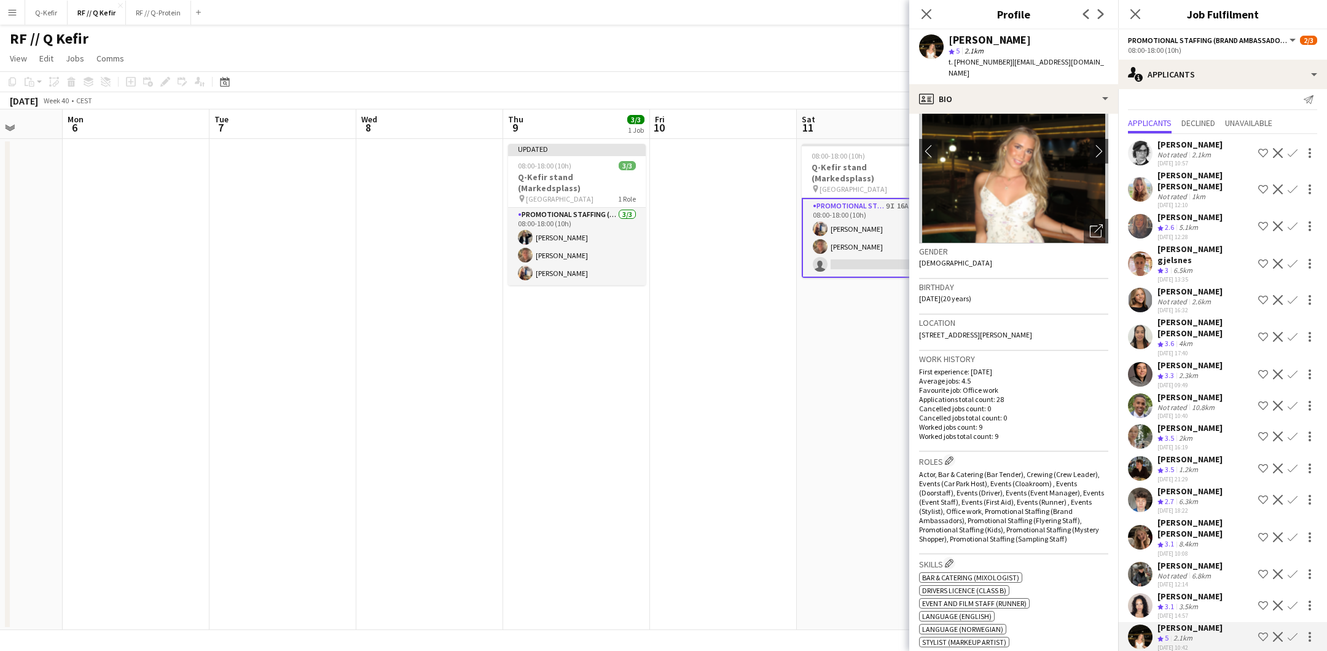
scroll to position [0, 0]
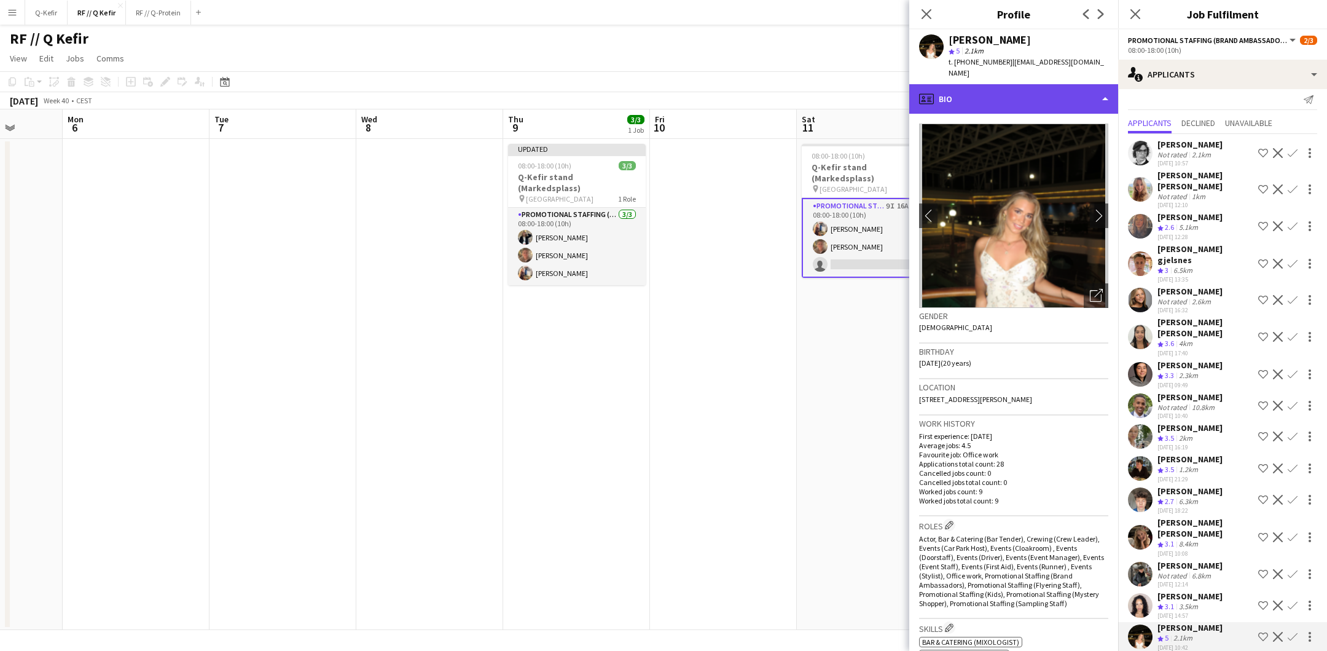
click at [965, 84] on div "profile Bio" at bounding box center [1013, 98] width 209 height 29
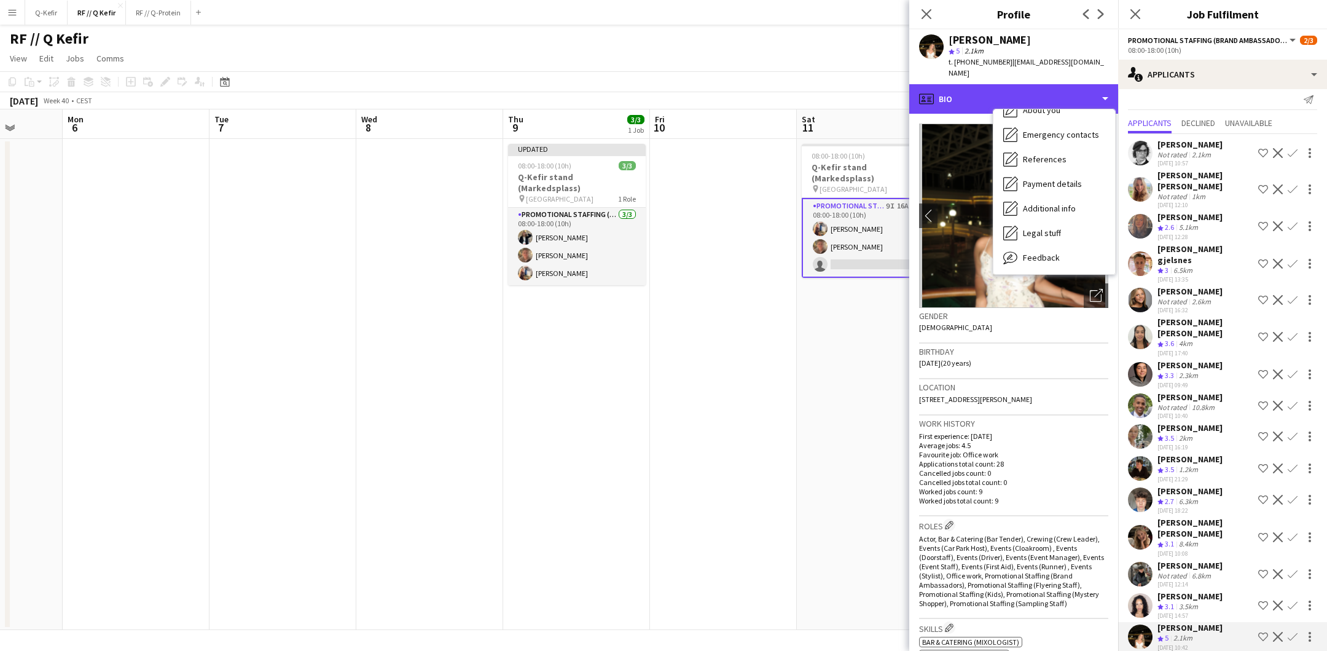
scroll to position [115, 0]
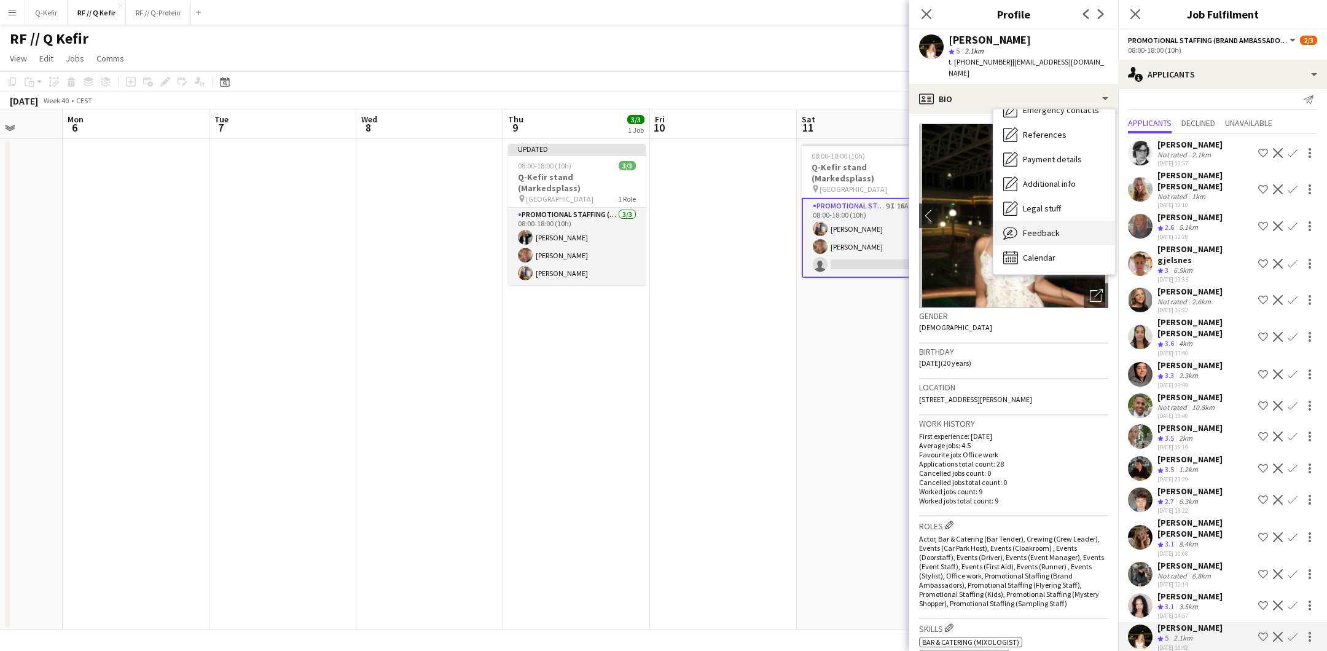
click at [1033, 227] on span "Feedback" at bounding box center [1041, 232] width 37 height 11
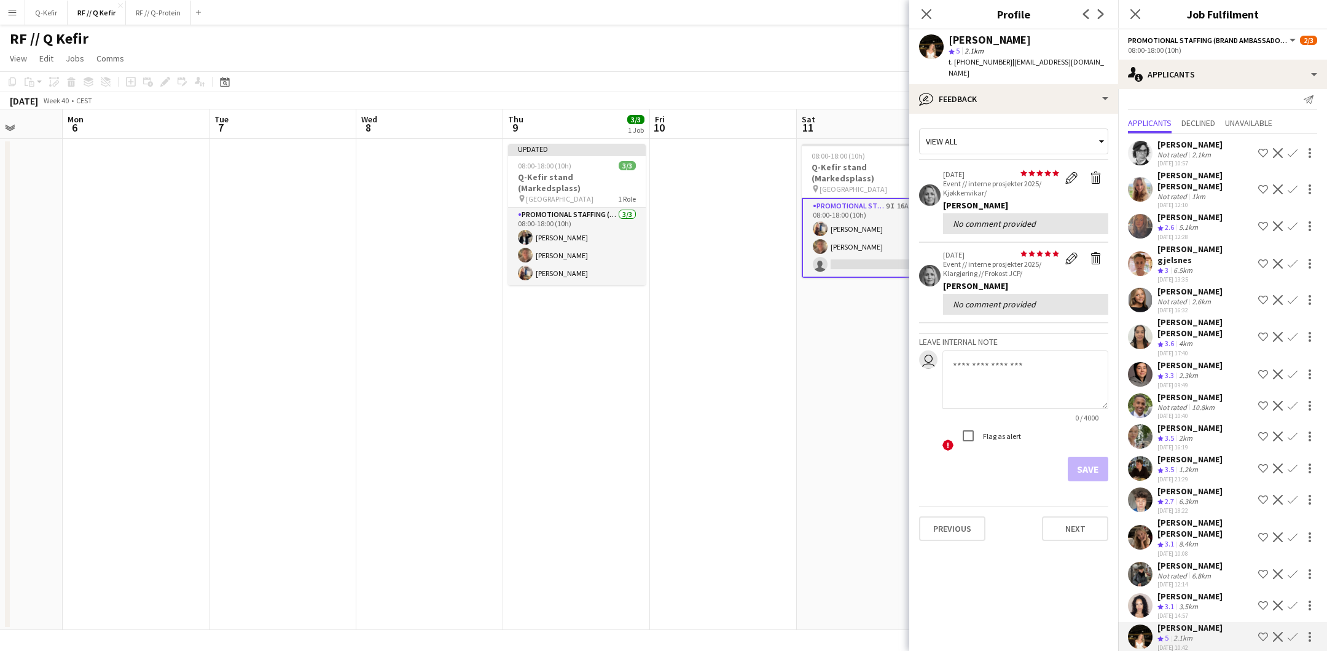
scroll to position [0, 0]
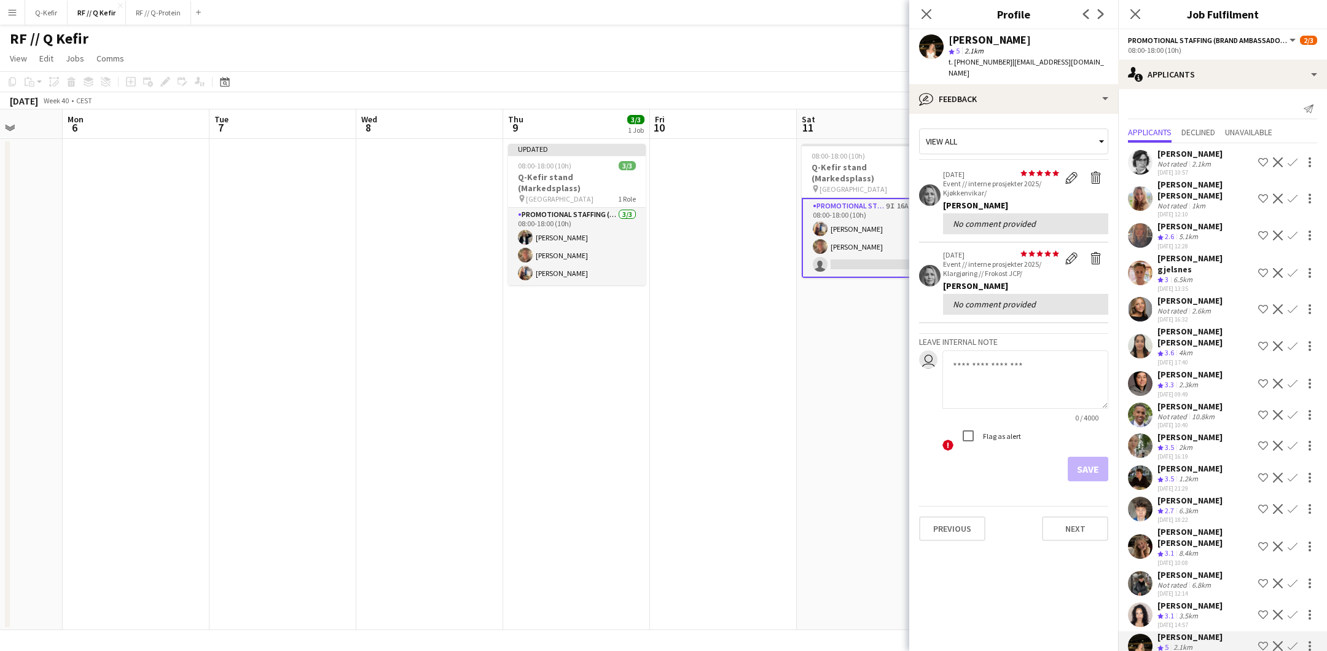
click at [530, 468] on app-date-cell "Updated 08:00-18:00 (10h) 3/3 Q-Kefir stand (Markedsplass) pin Oslo 1 Role Prom…" at bounding box center [576, 384] width 147 height 491
